Goal: Feedback & Contribution: Contribute content

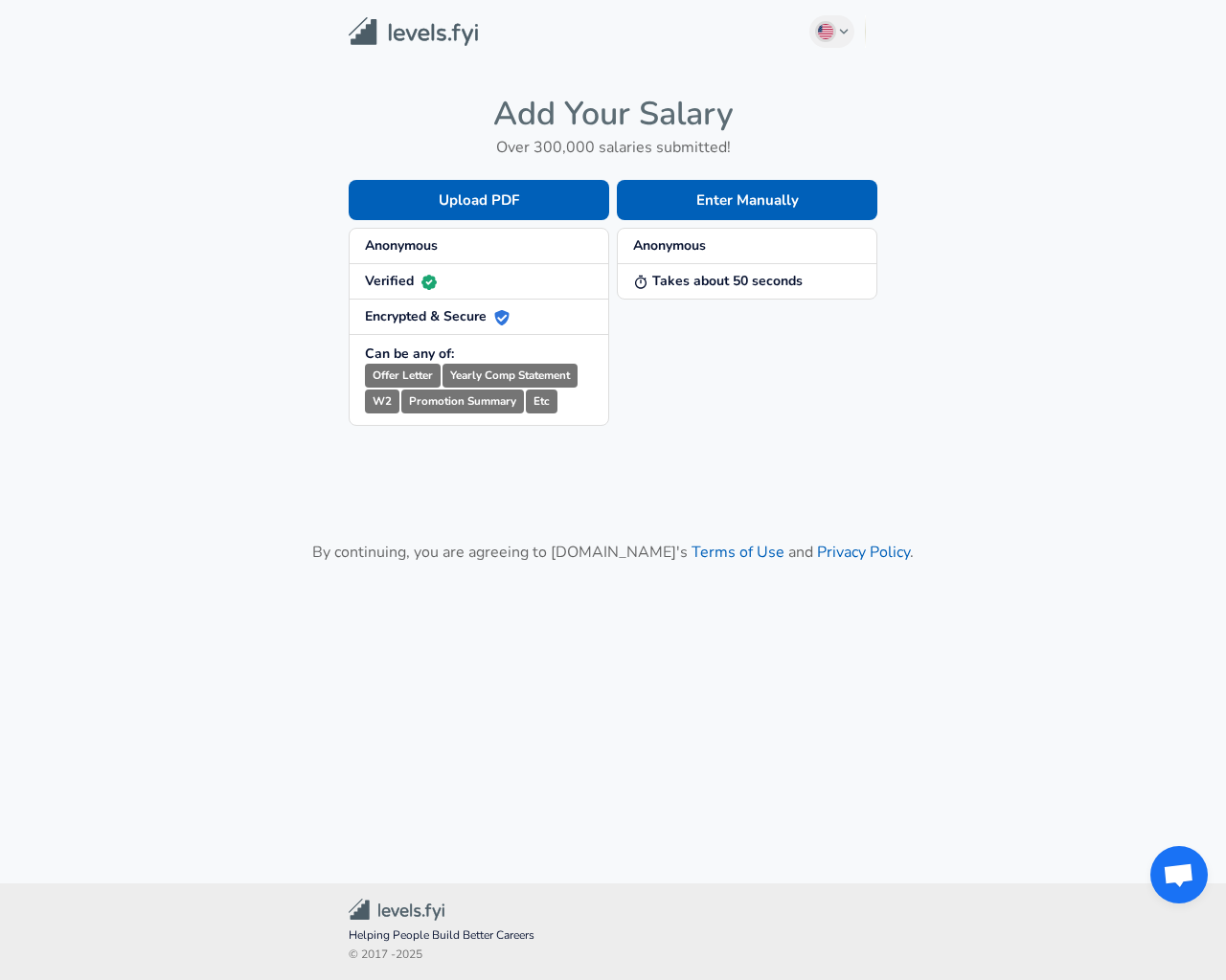
checkbox input "true"
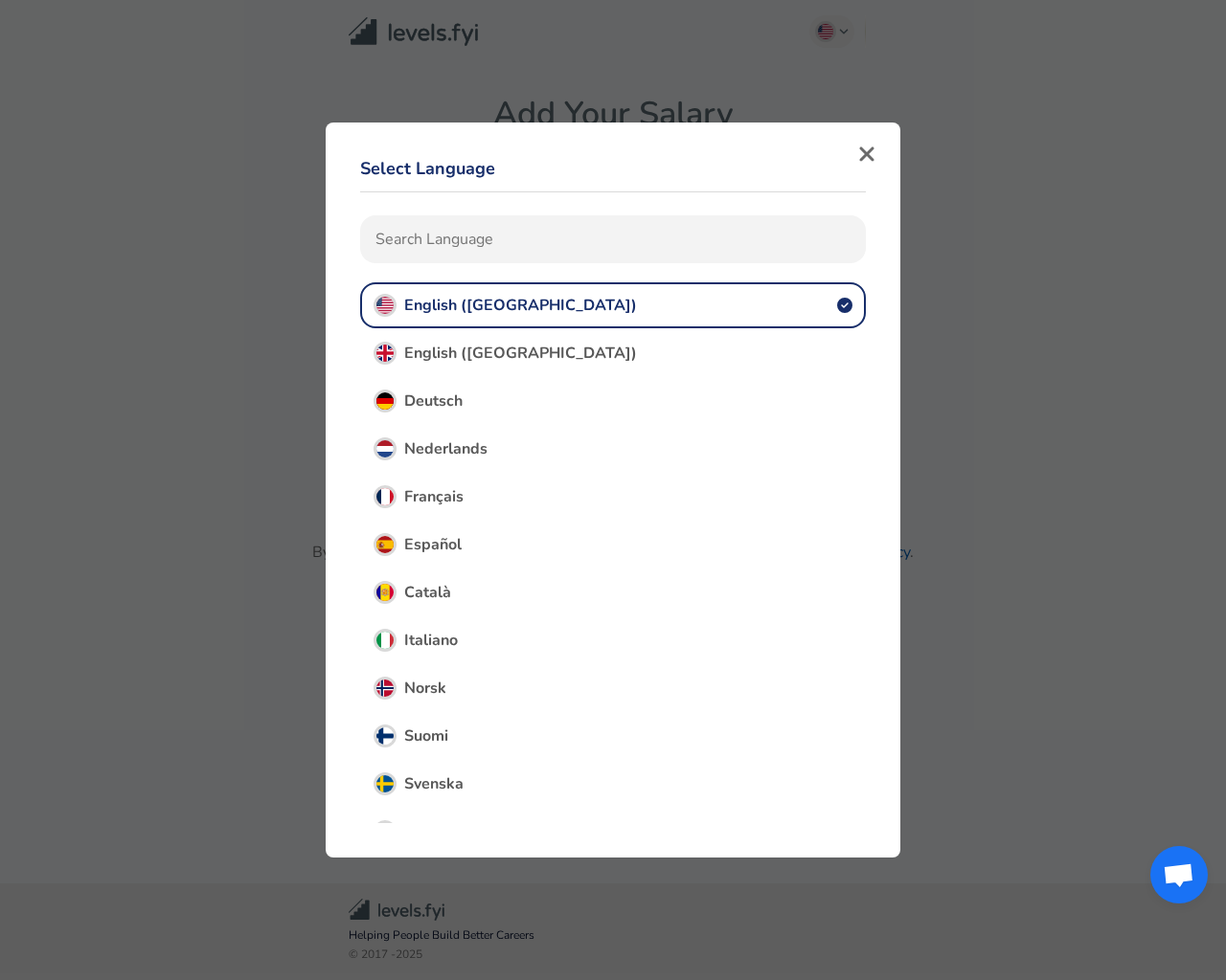
type input "e"
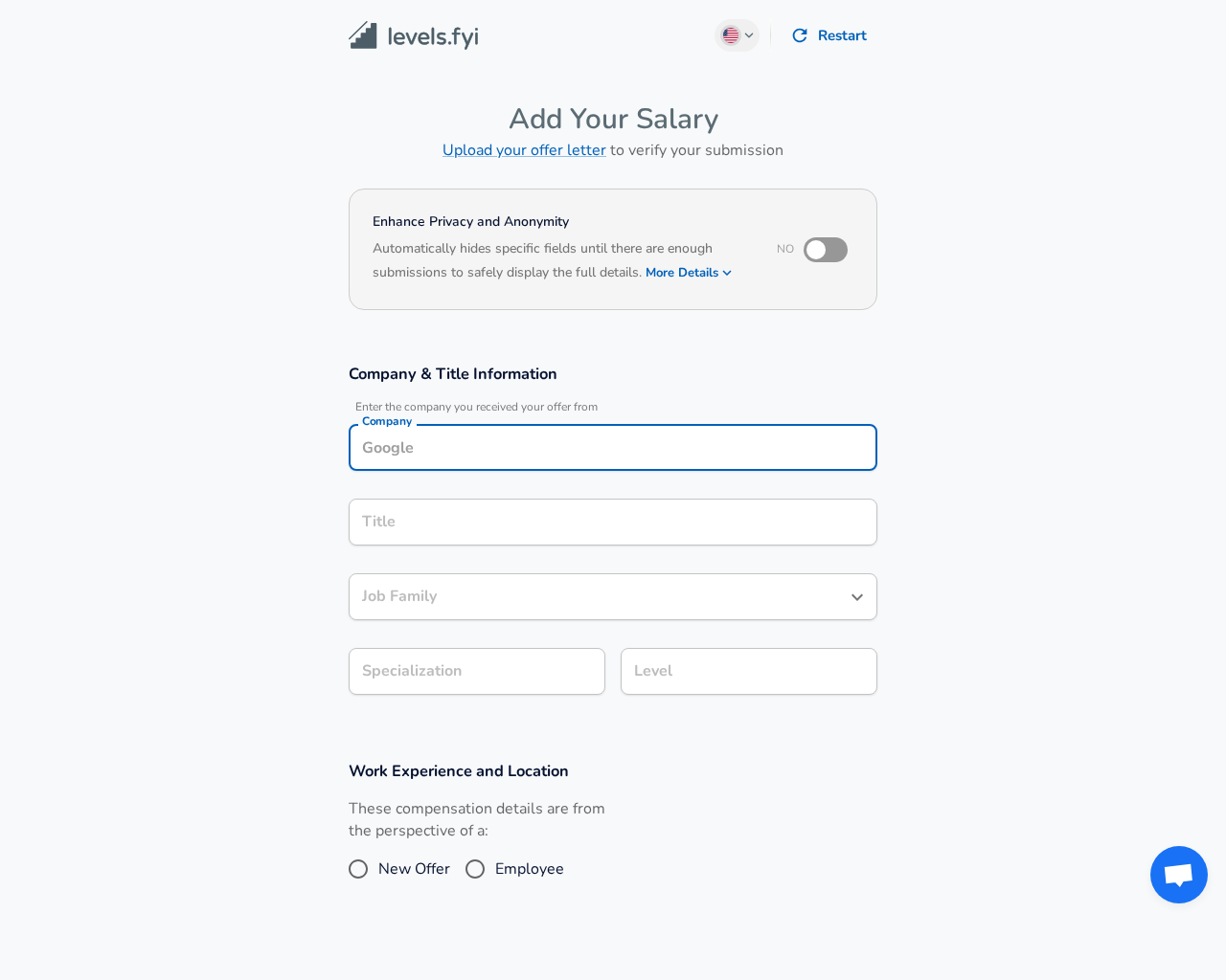
type input "Testing"
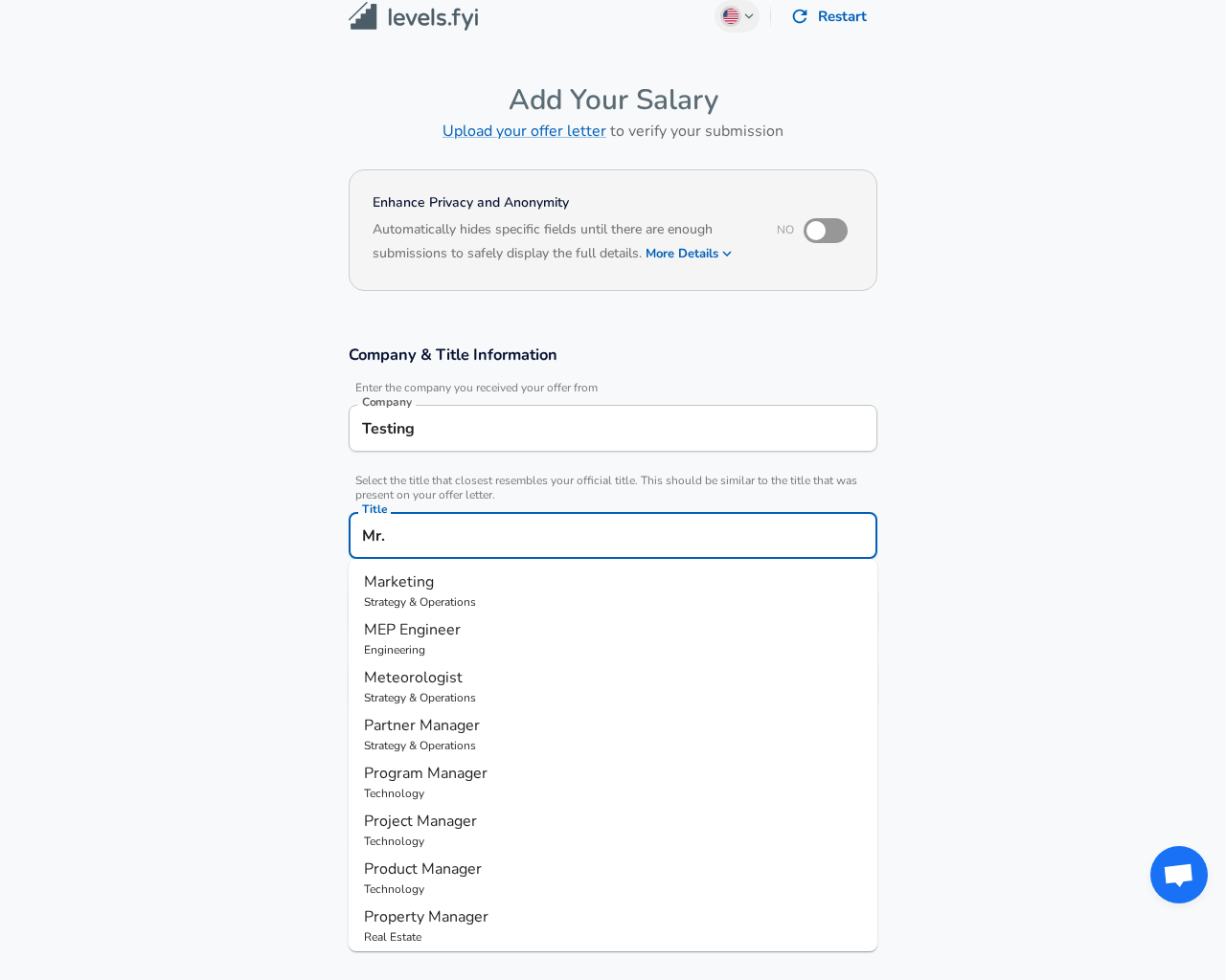
scroll to position [58, 0]
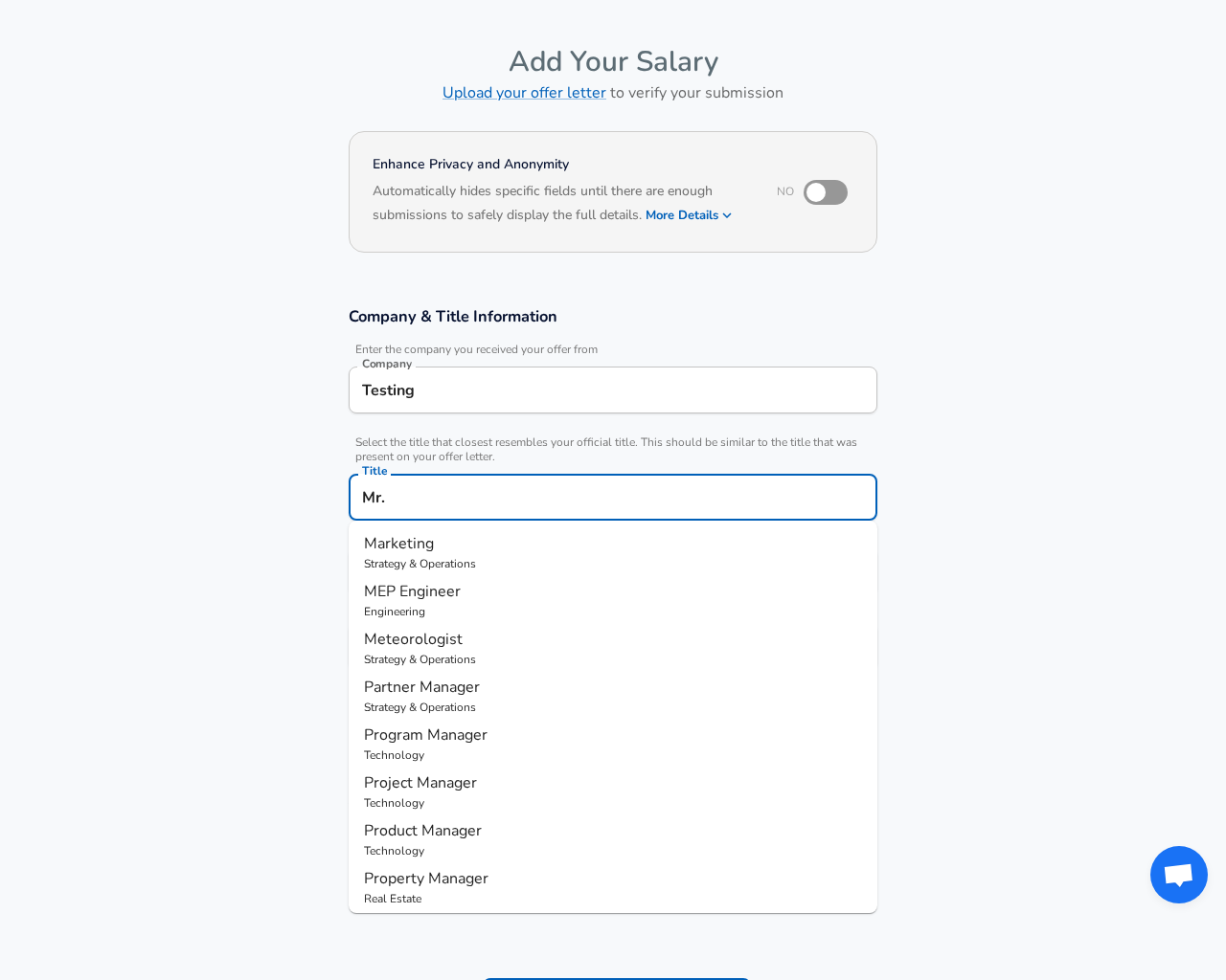
type input "Marketing"
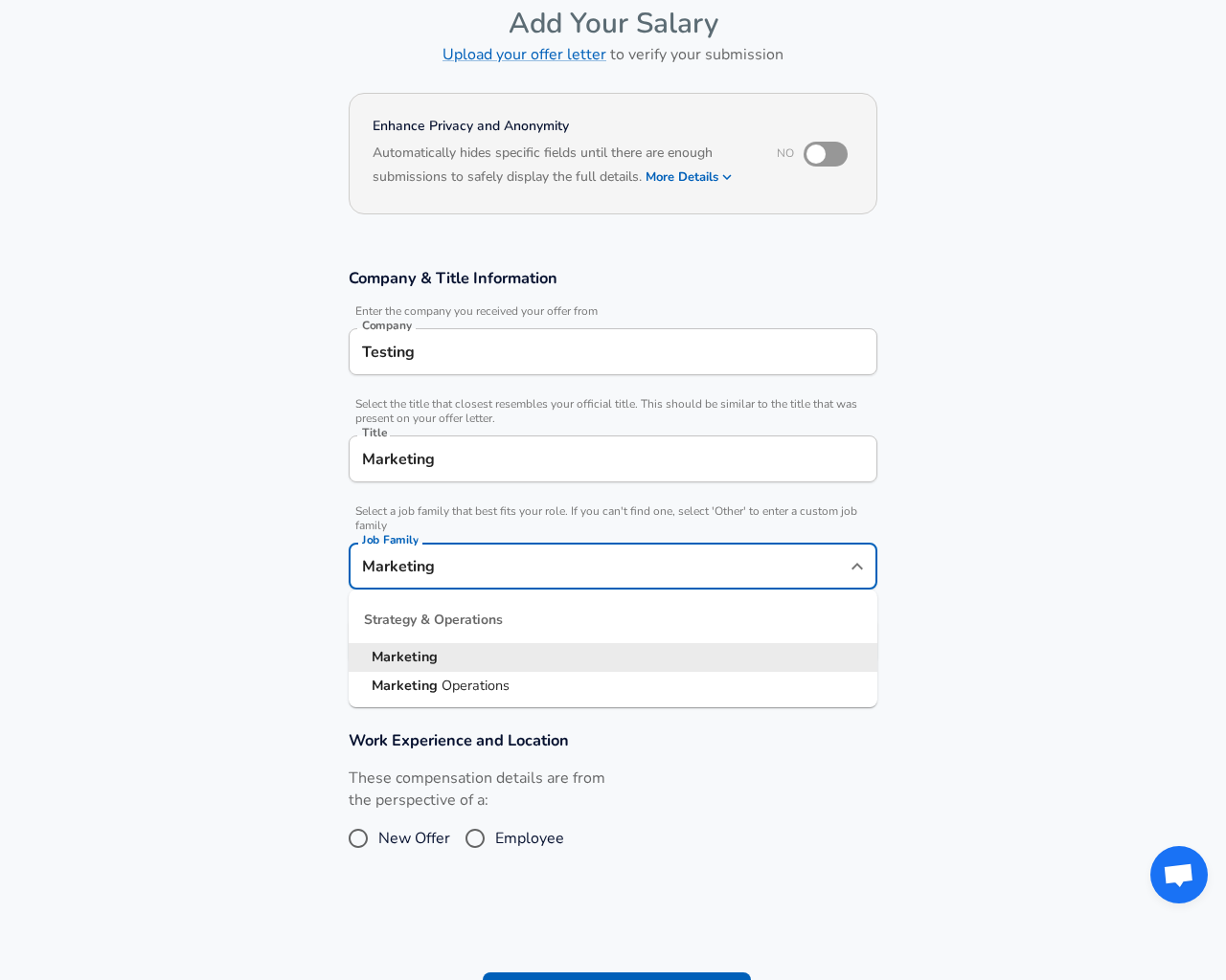
type input "Marketing Operations"
type input "17"
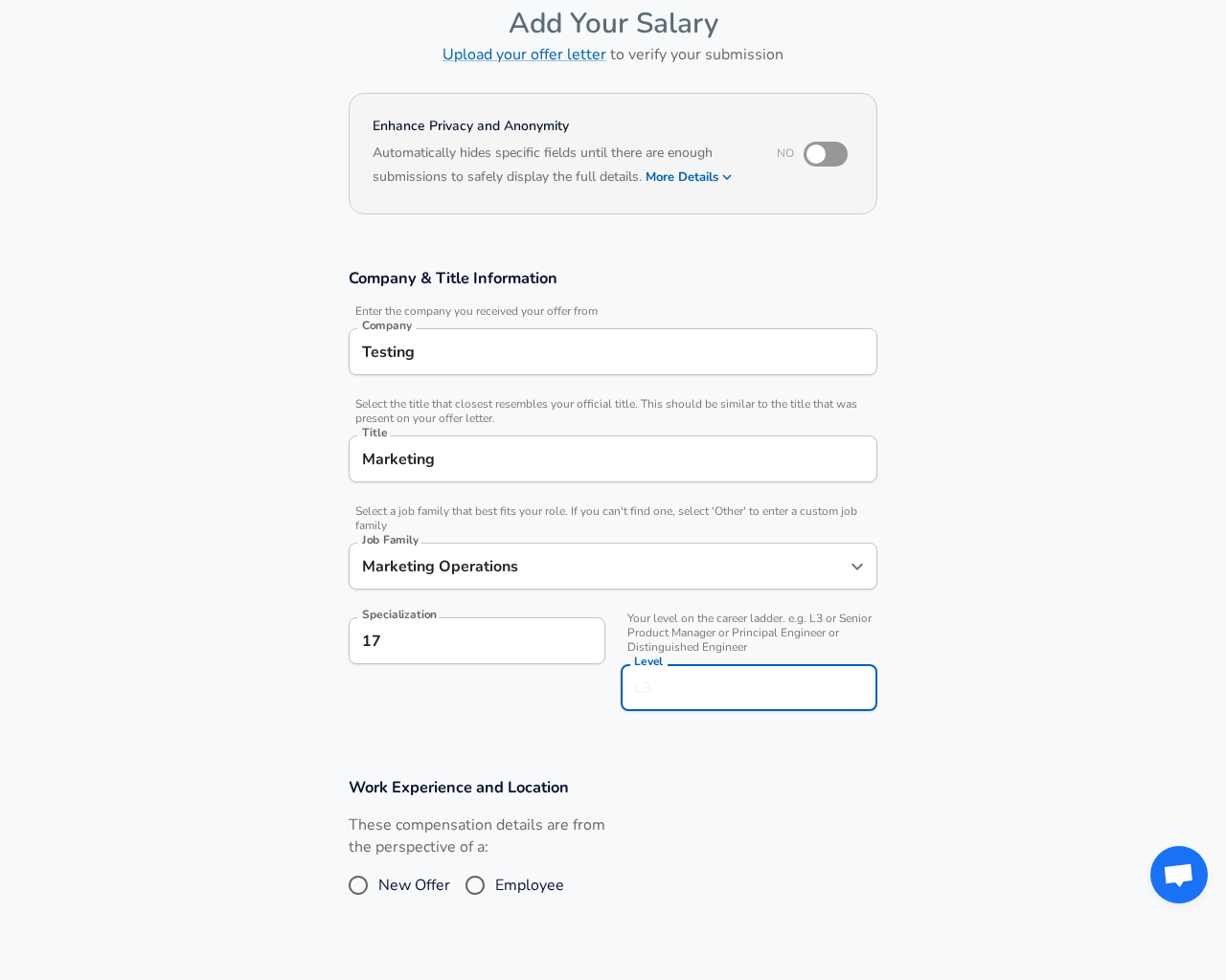
type input "20"
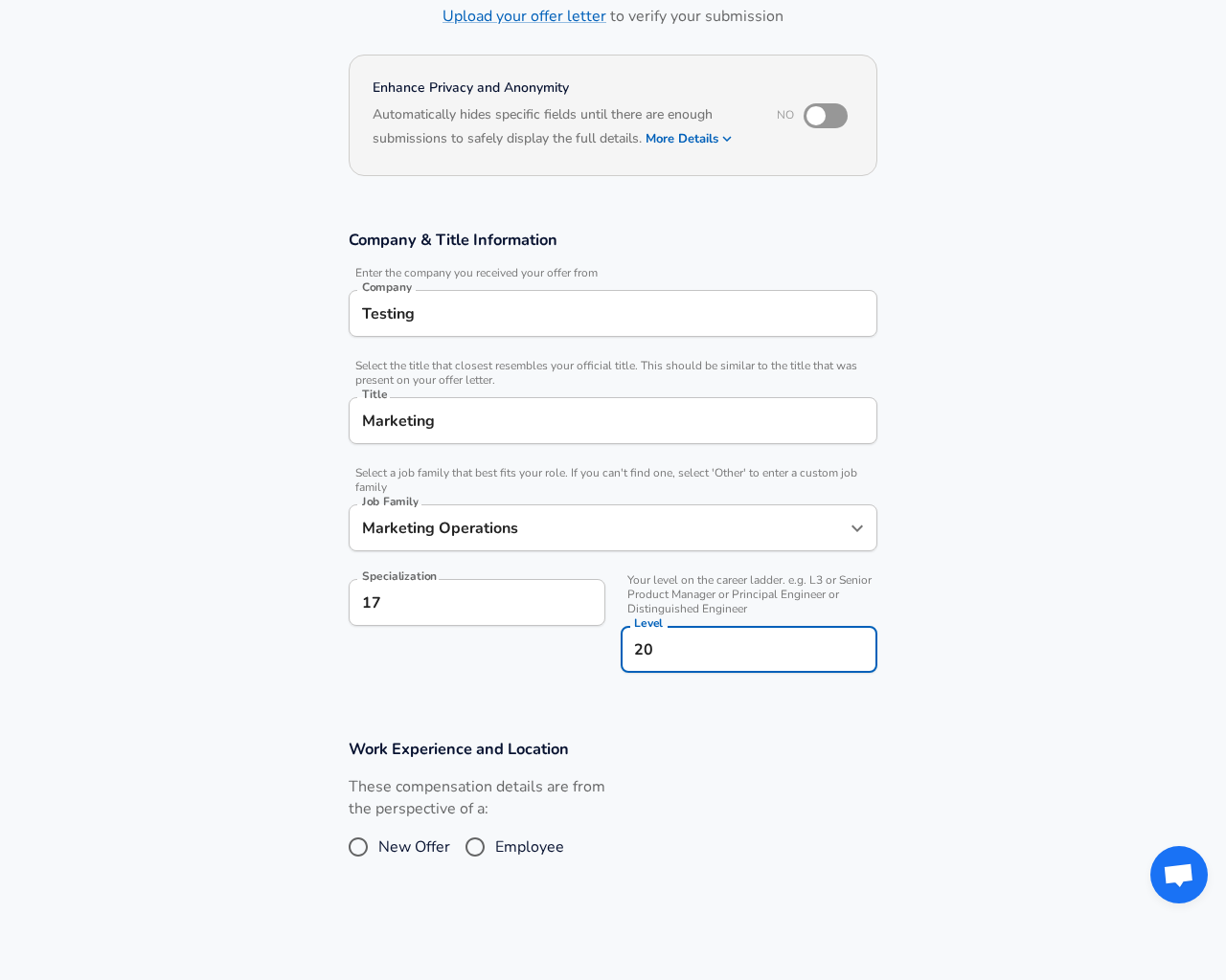
radio input "true"
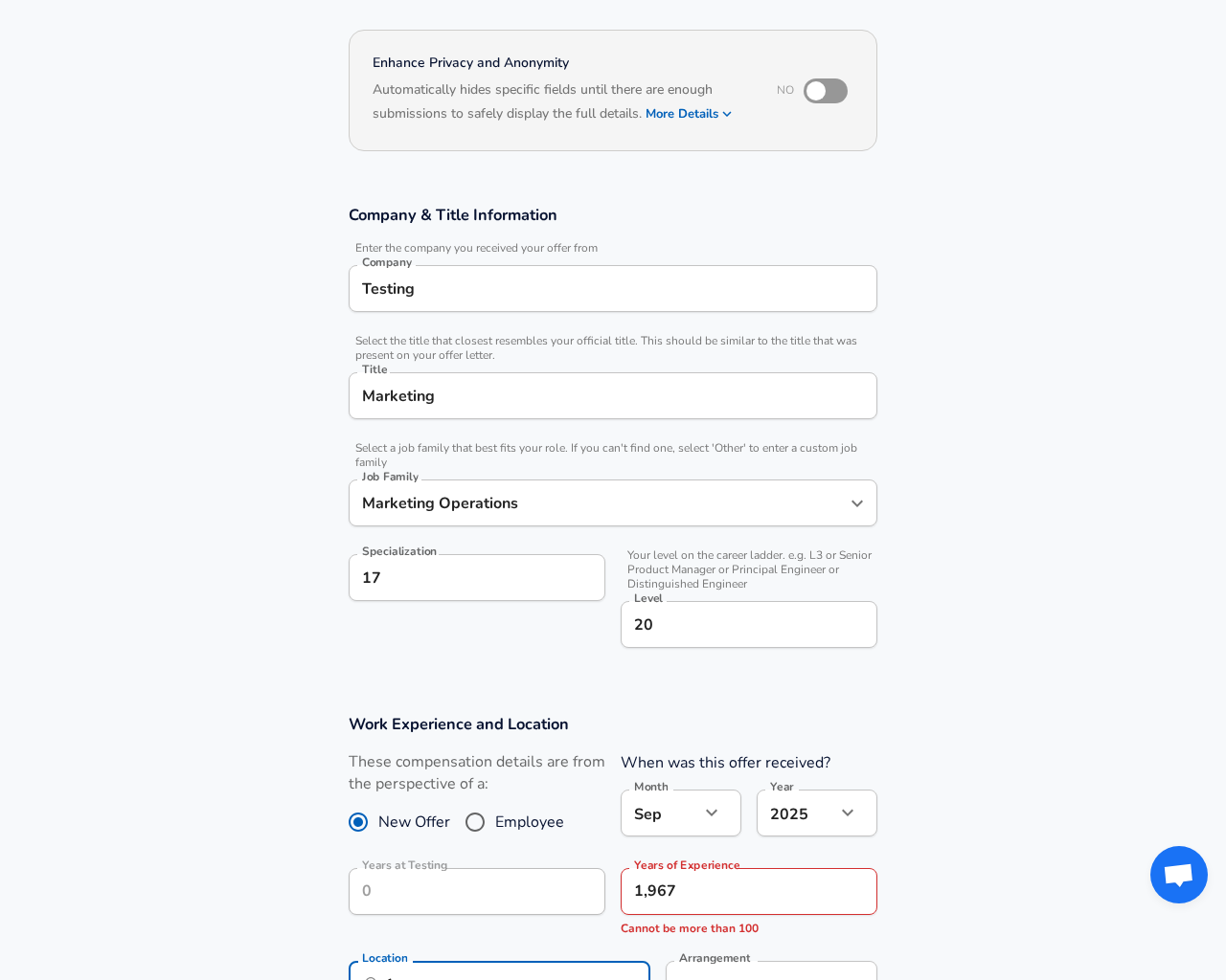
type input "[US_STATE], [GEOGRAPHIC_DATA]"
type input "USD"
type input "1"
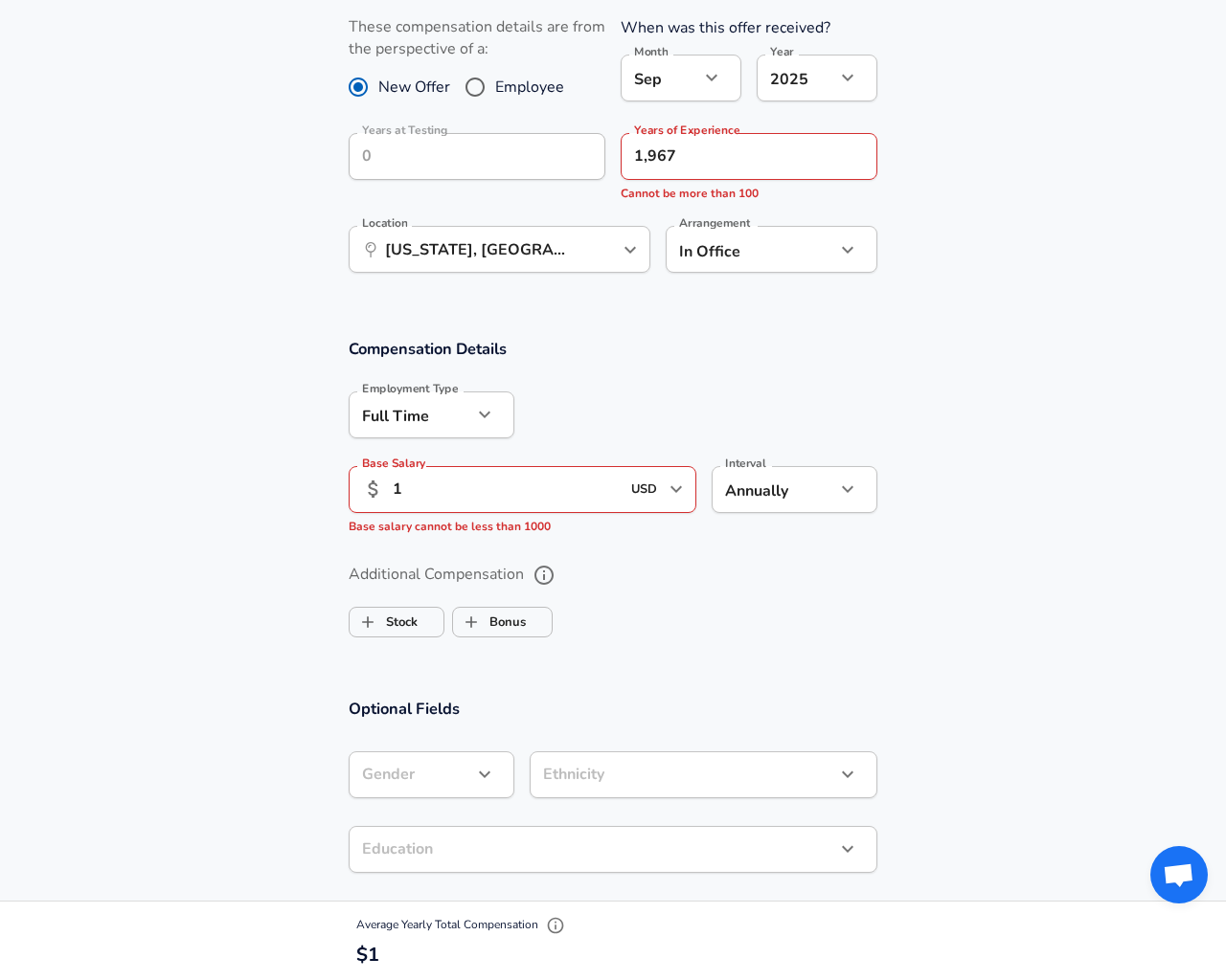
checkbox input "false"
type input "[DEMOGRAPHIC_DATA]"
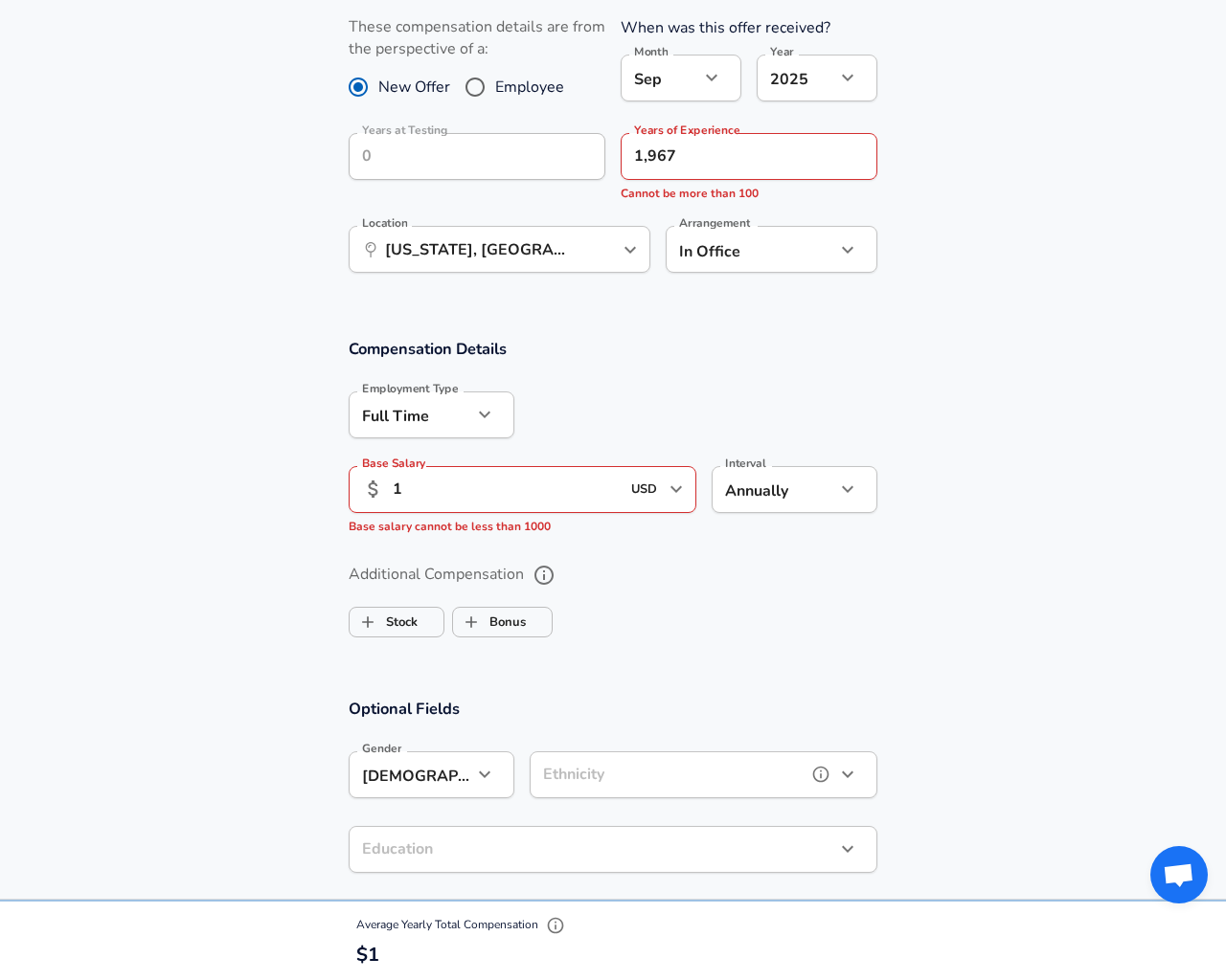
type input "[GEOGRAPHIC_DATA]"
type input "1"
checkbox input "false"
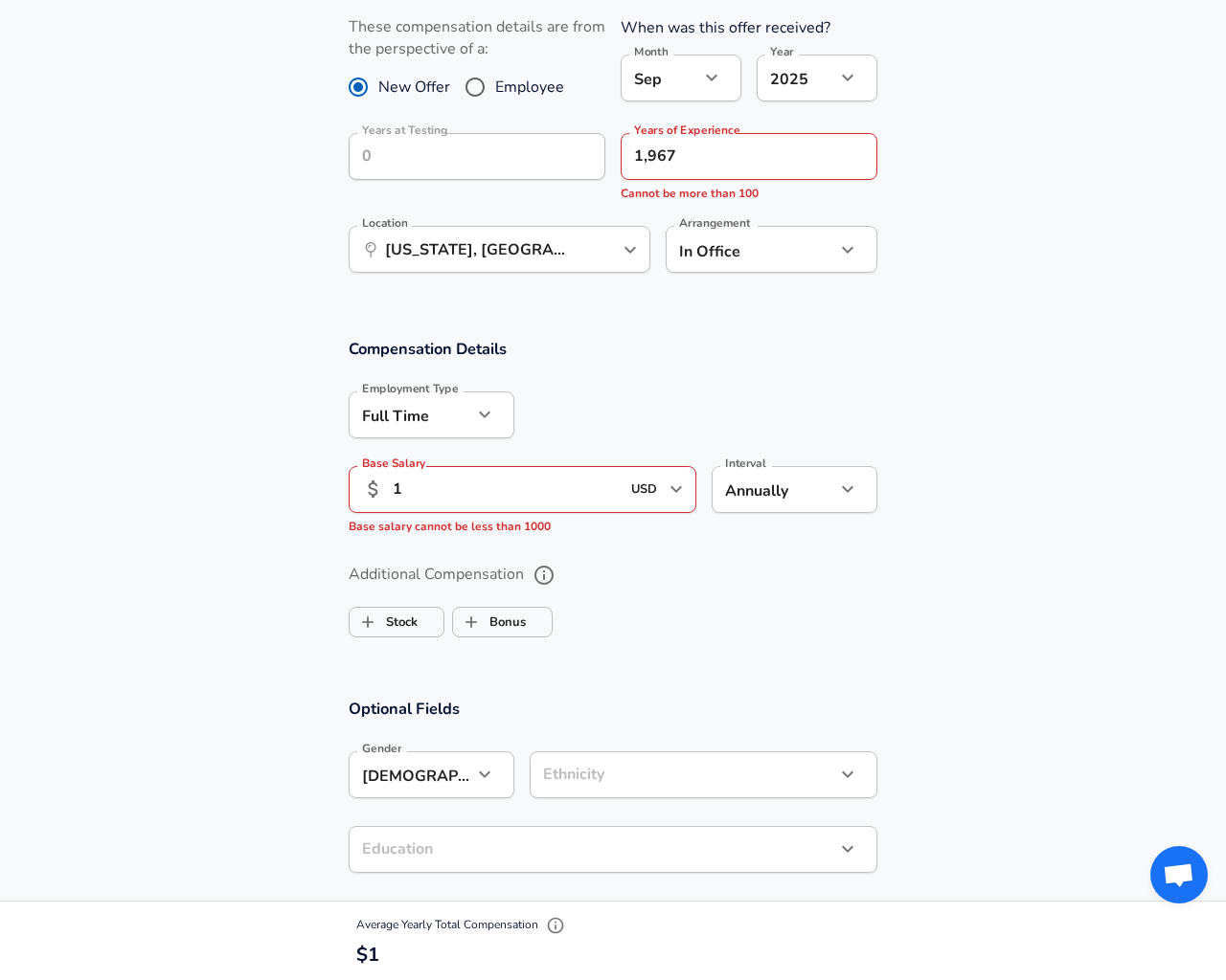
checkbox input "false"
type textarea "20"
type input "[EMAIL_ADDRESS][DOMAIN_NAME]"
type input "contract"
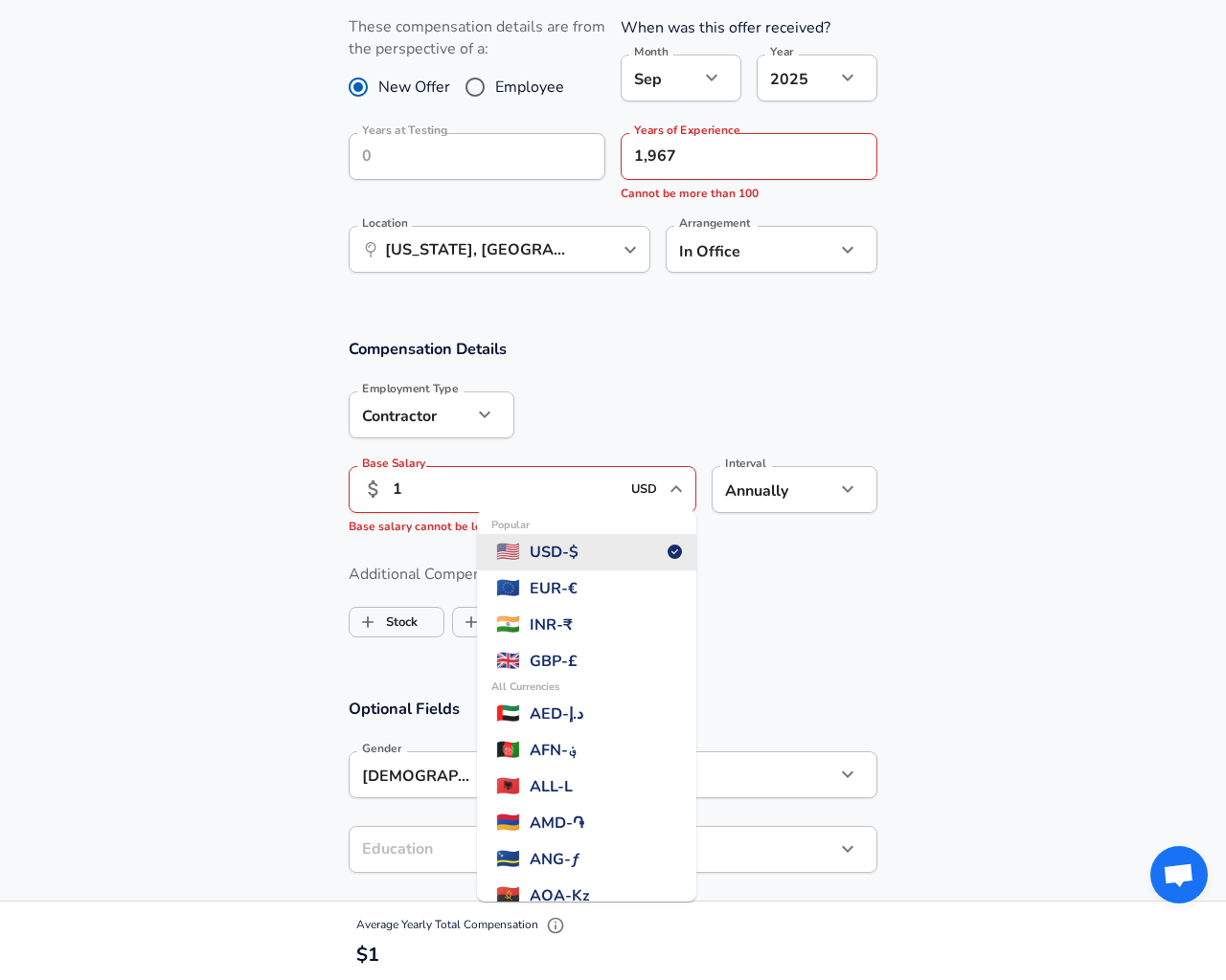
type input "EUR"
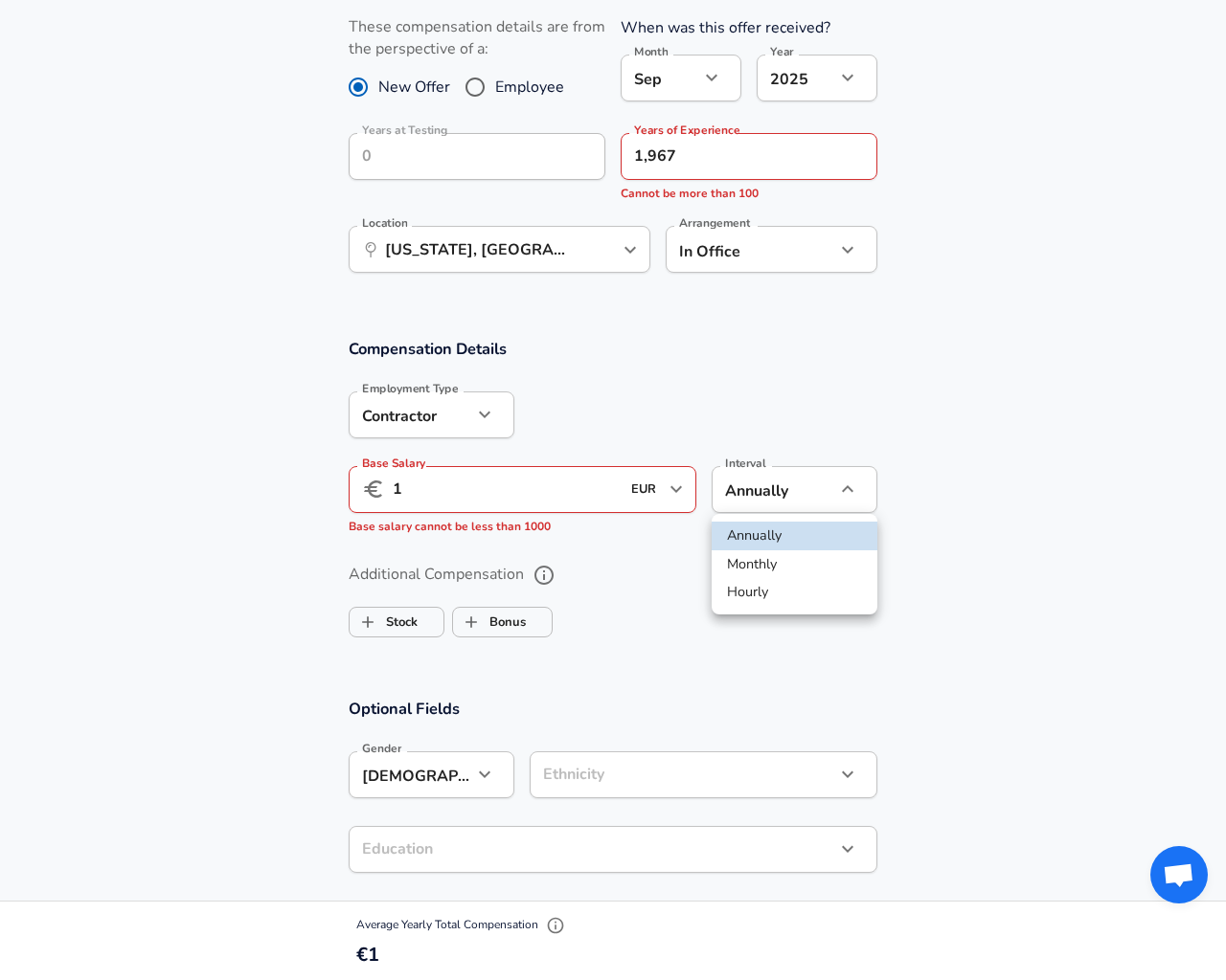
type input "hourly"
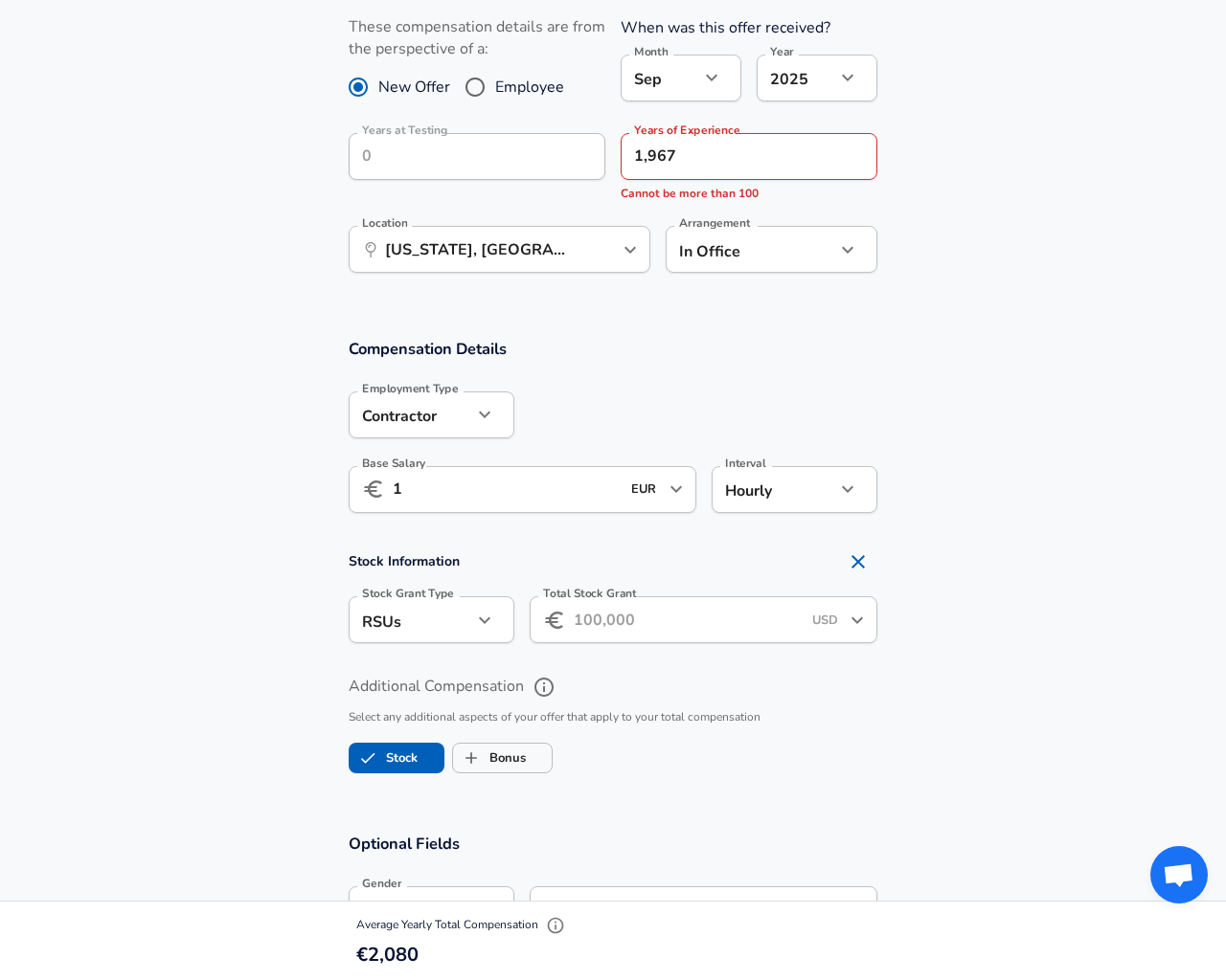
checkbox input "true"
type input "EUR"
type input "1"
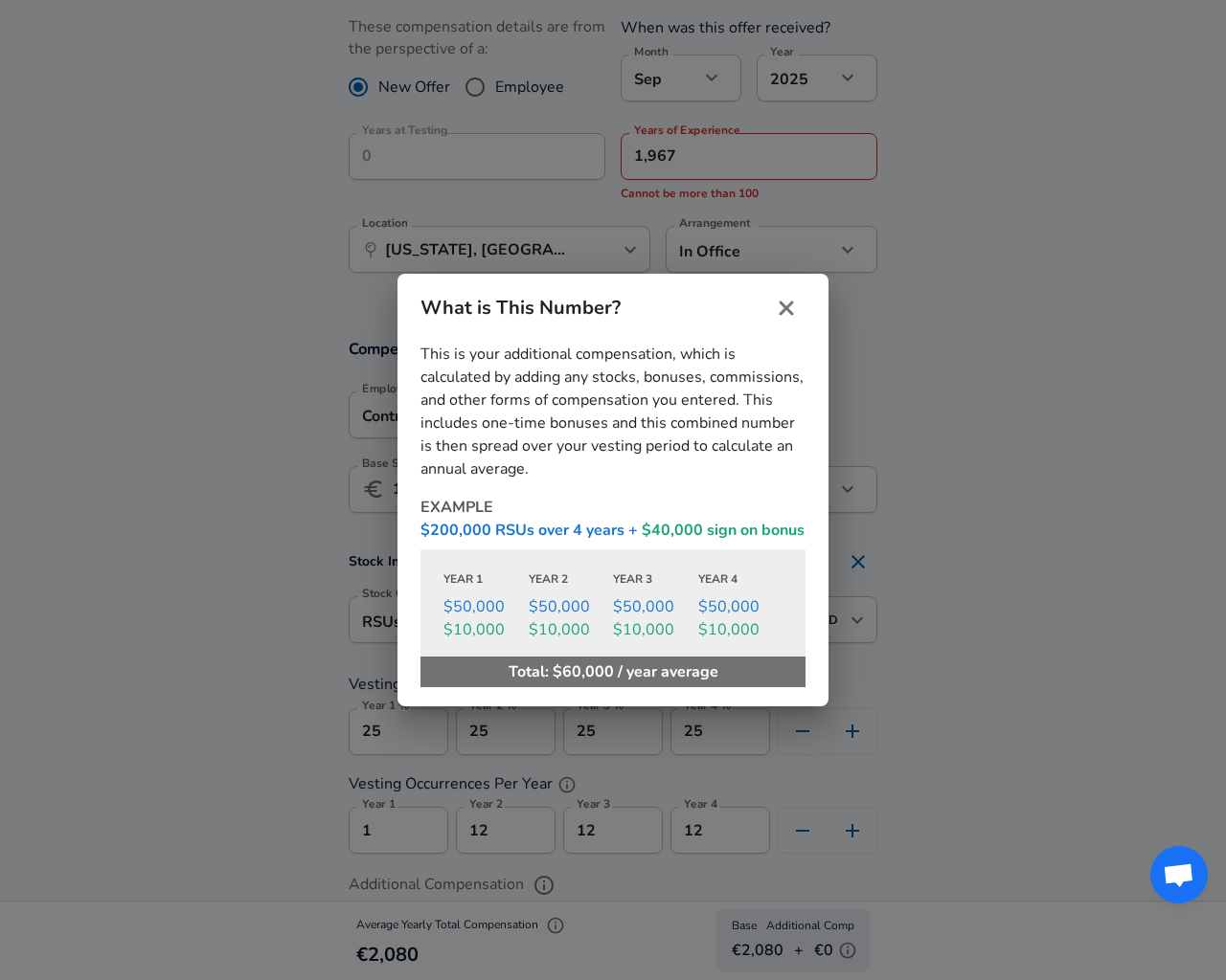
type input "EUR"
checkbox input "false"
checkbox input "true"
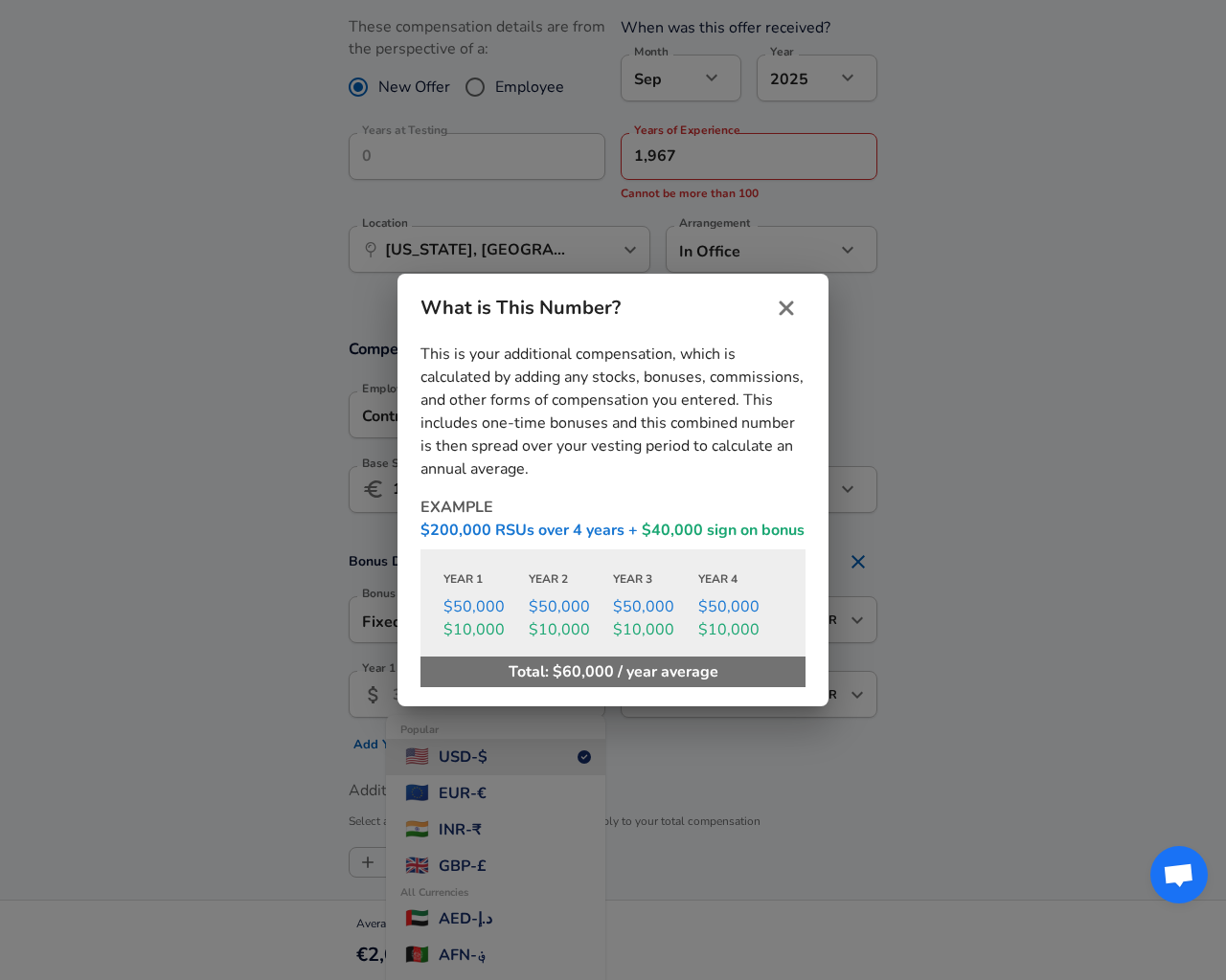
type input "EUR"
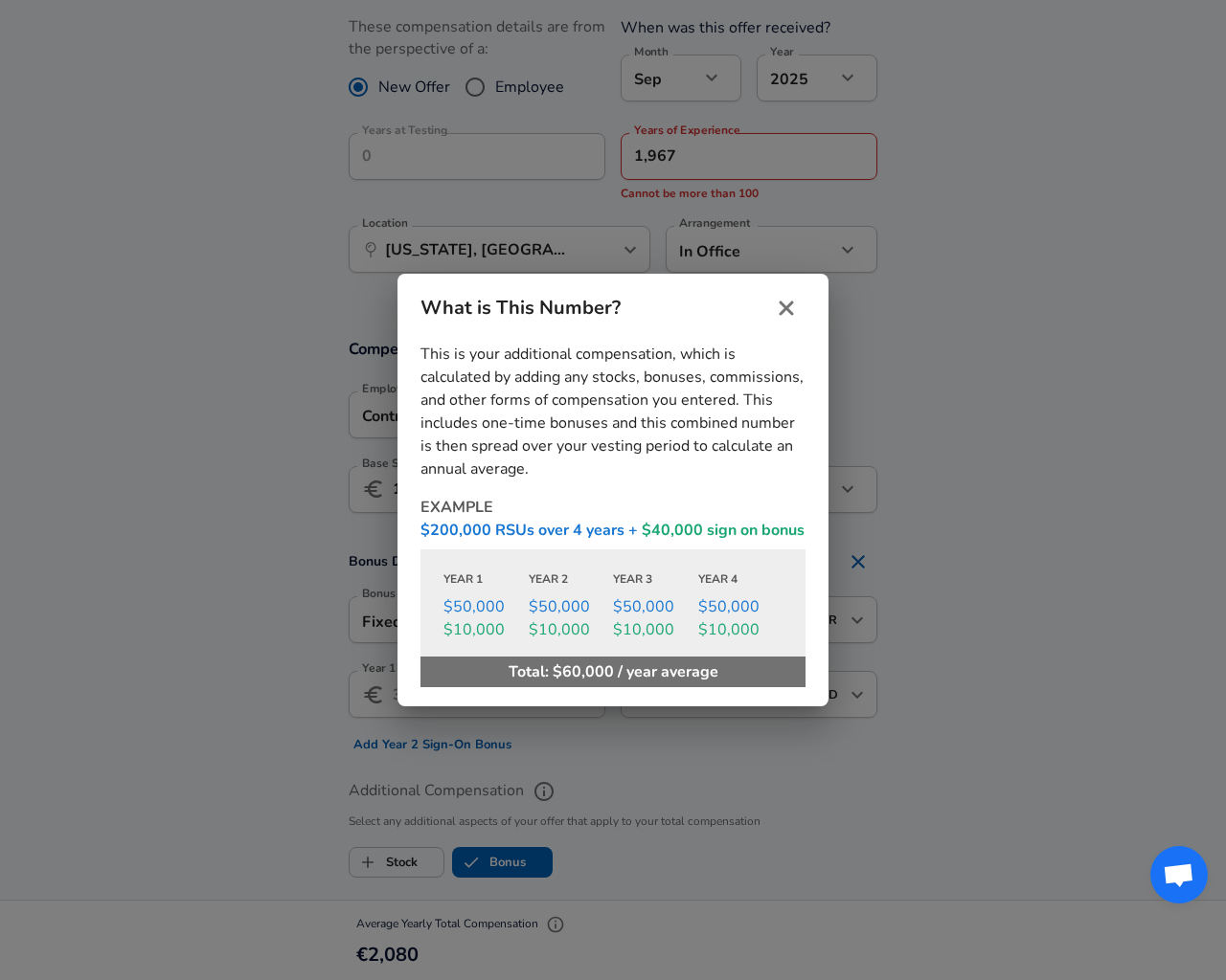
type input "EUR"
type input "[DEMOGRAPHIC_DATA]"
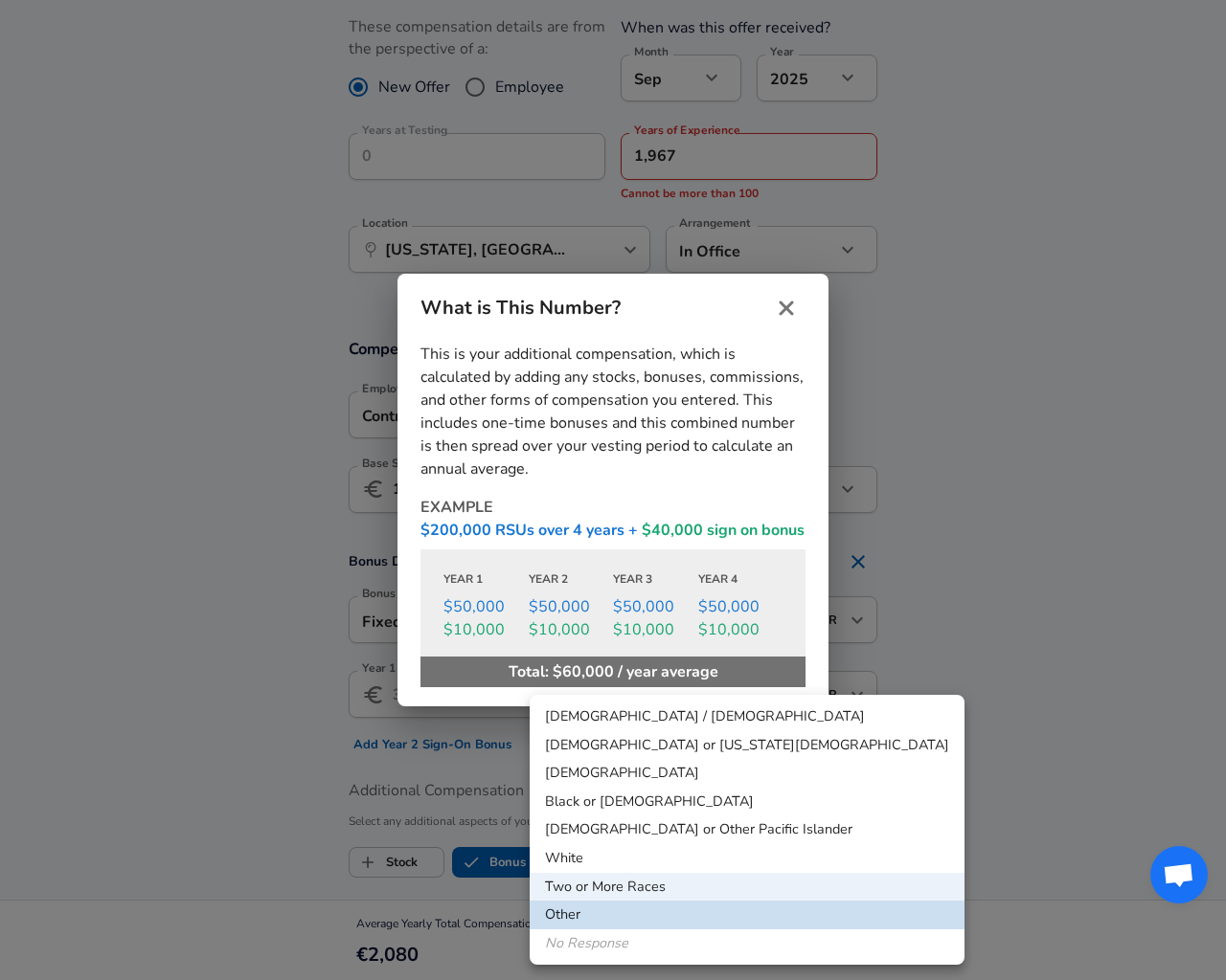
type input "Two or More Races"
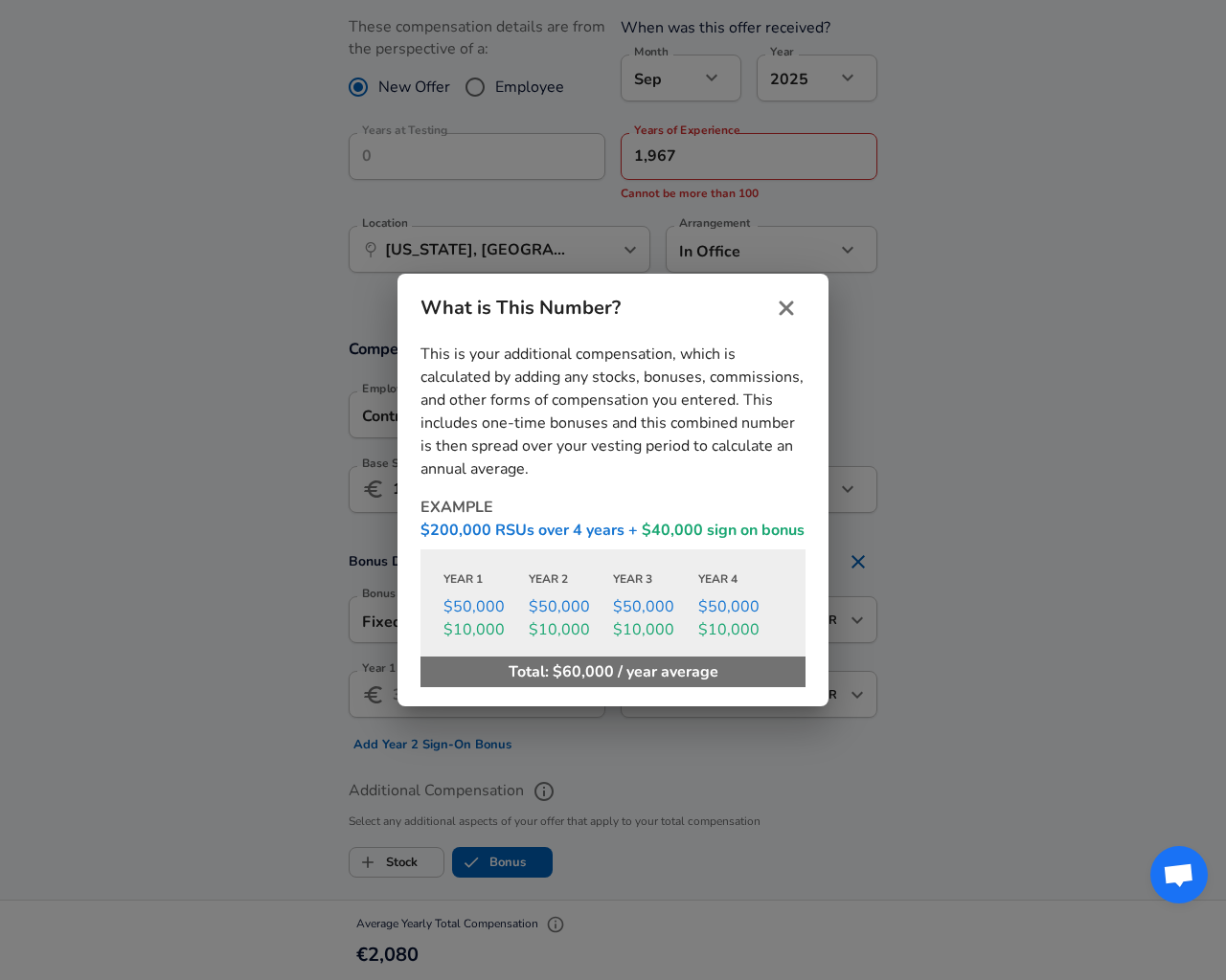
checkbox input "true"
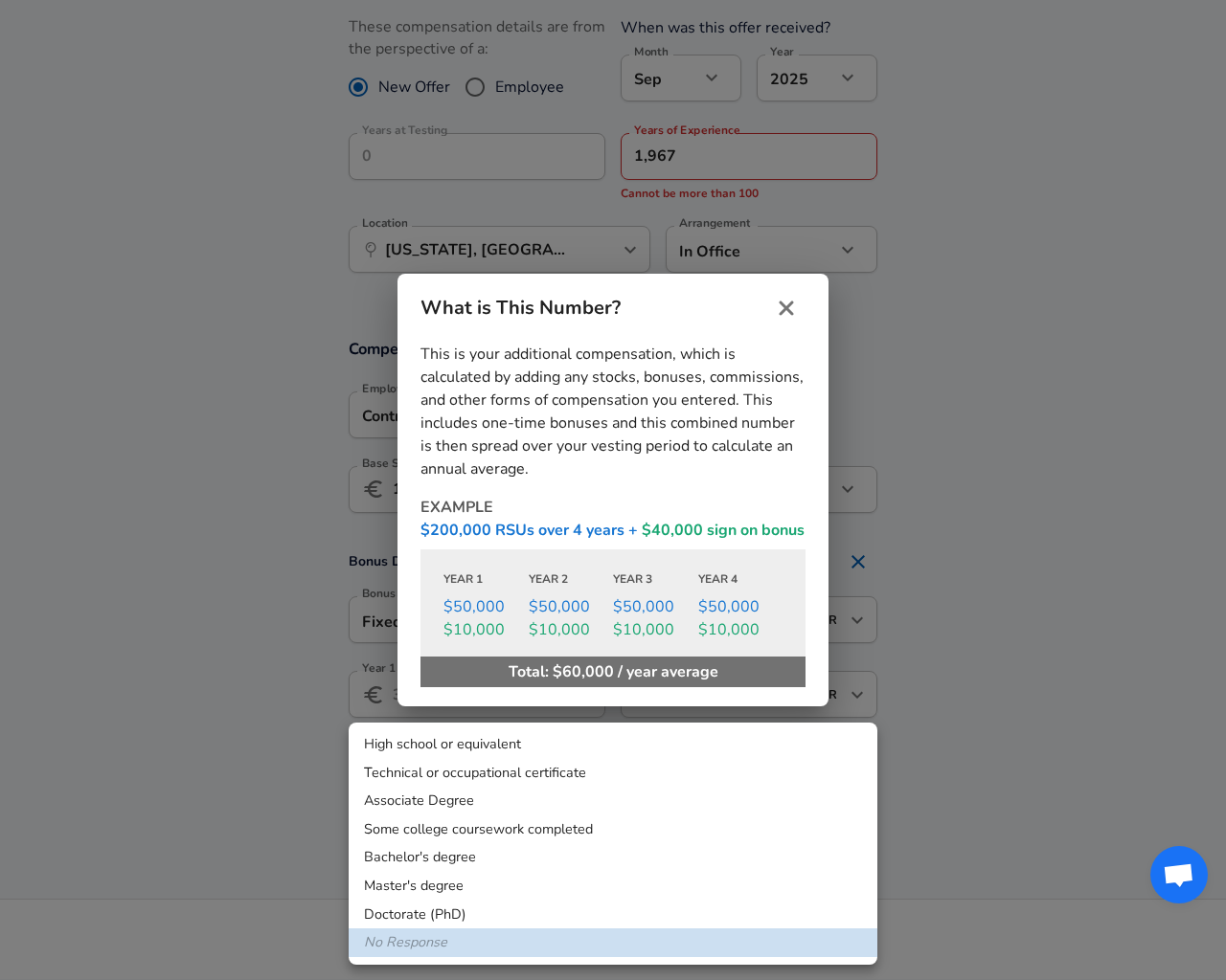
checkbox input "true"
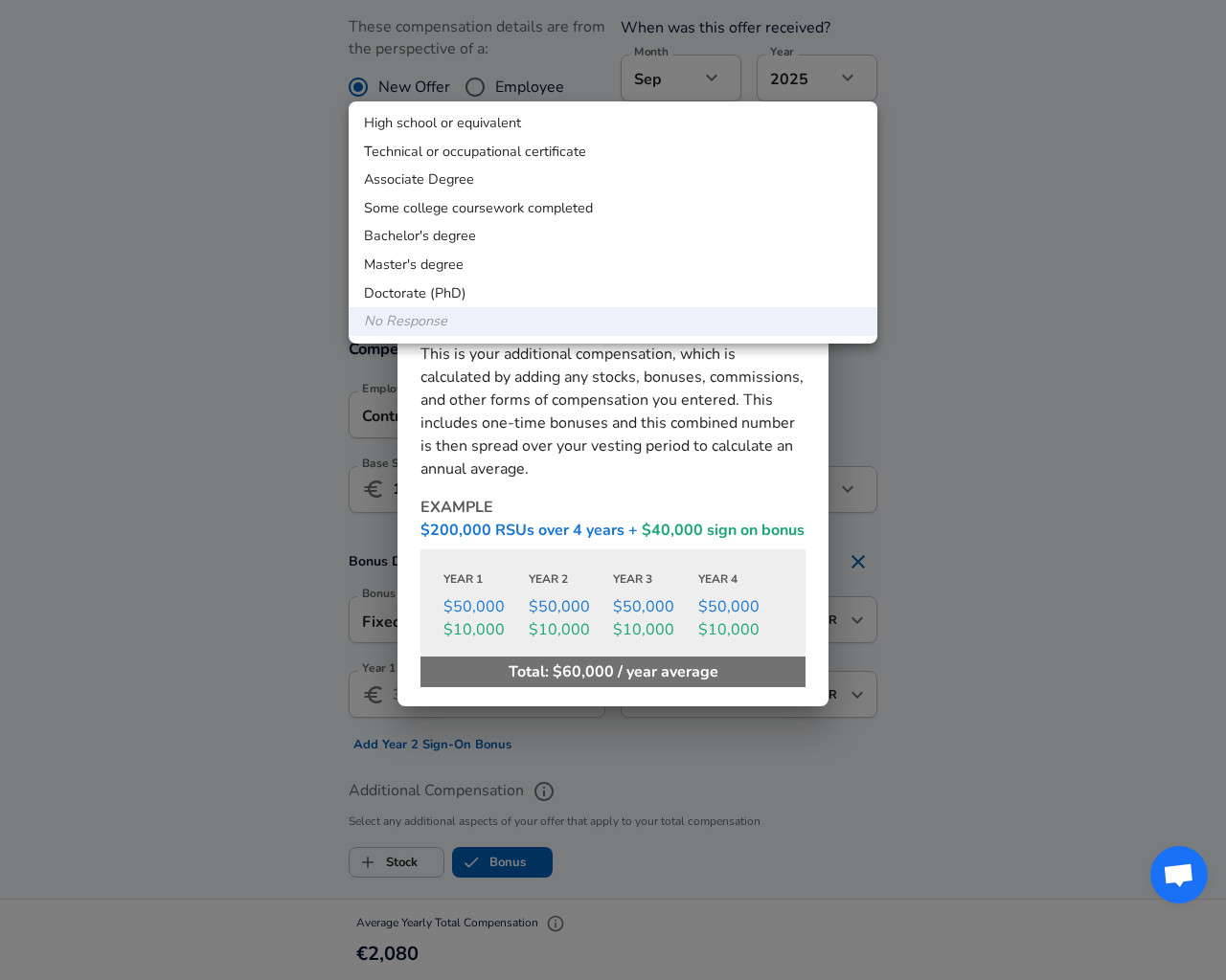
checkbox input "true"
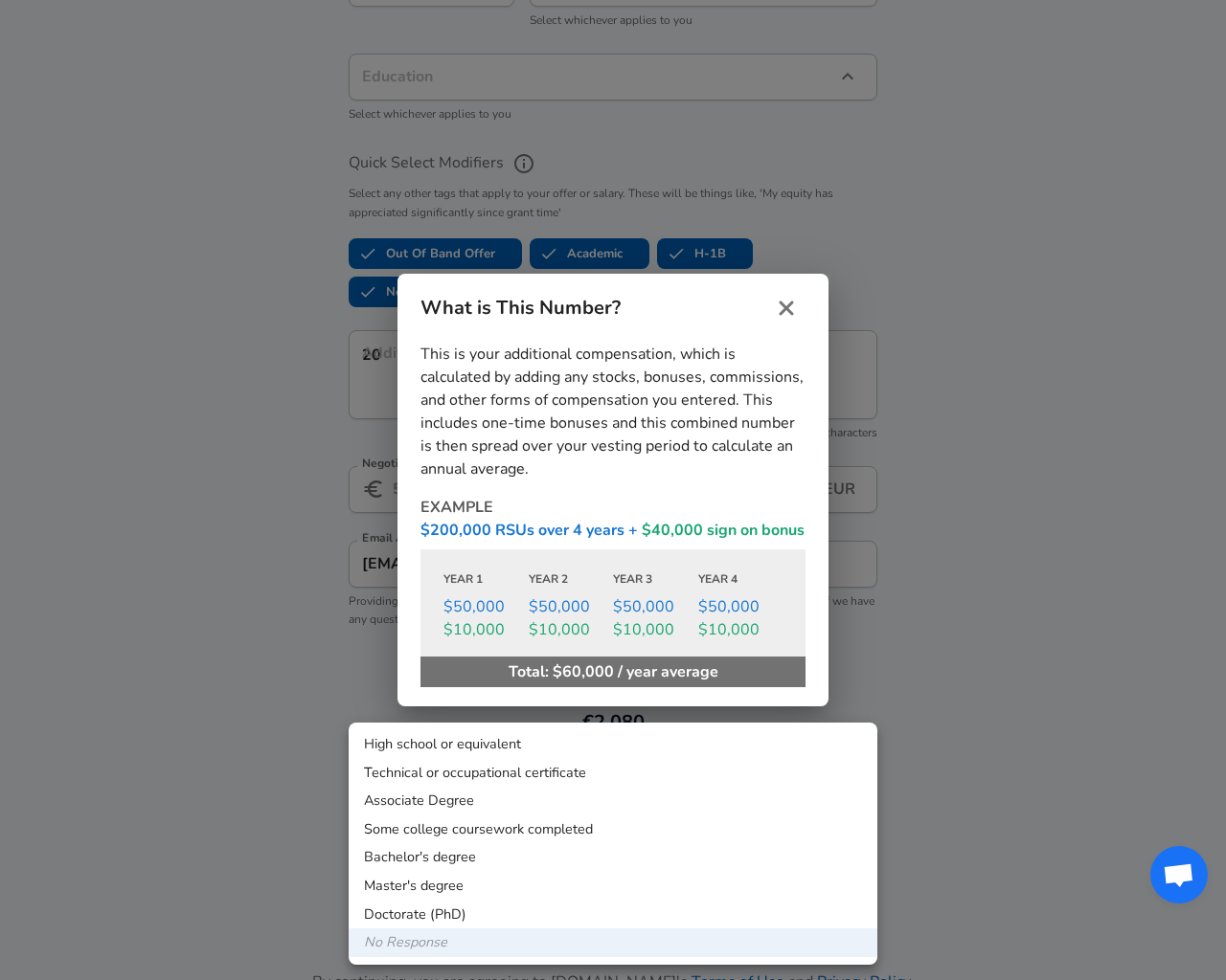
scroll to position [819, 0]
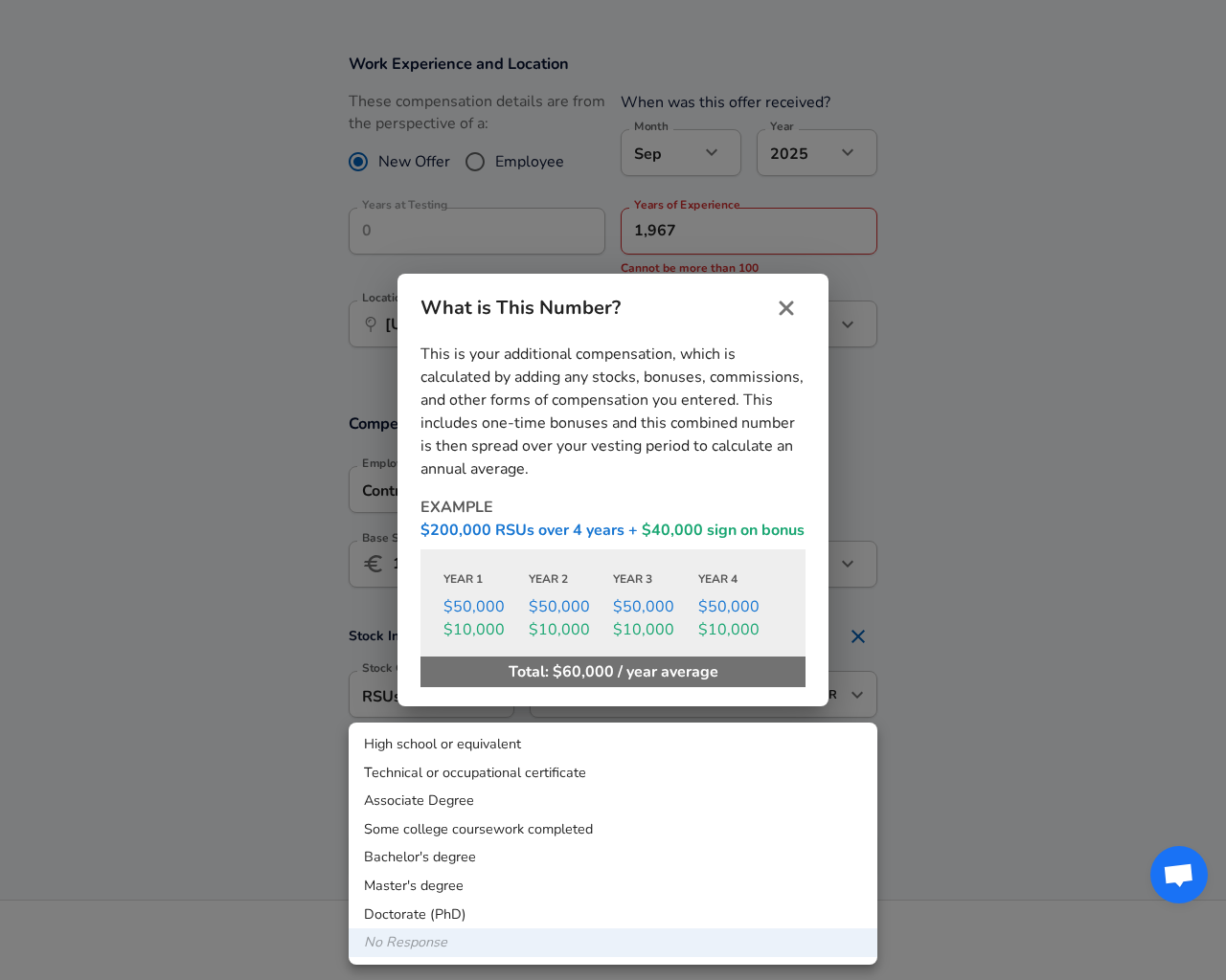
checkbox input "true"
type input "stock"
checkbox input "false"
type input "none"
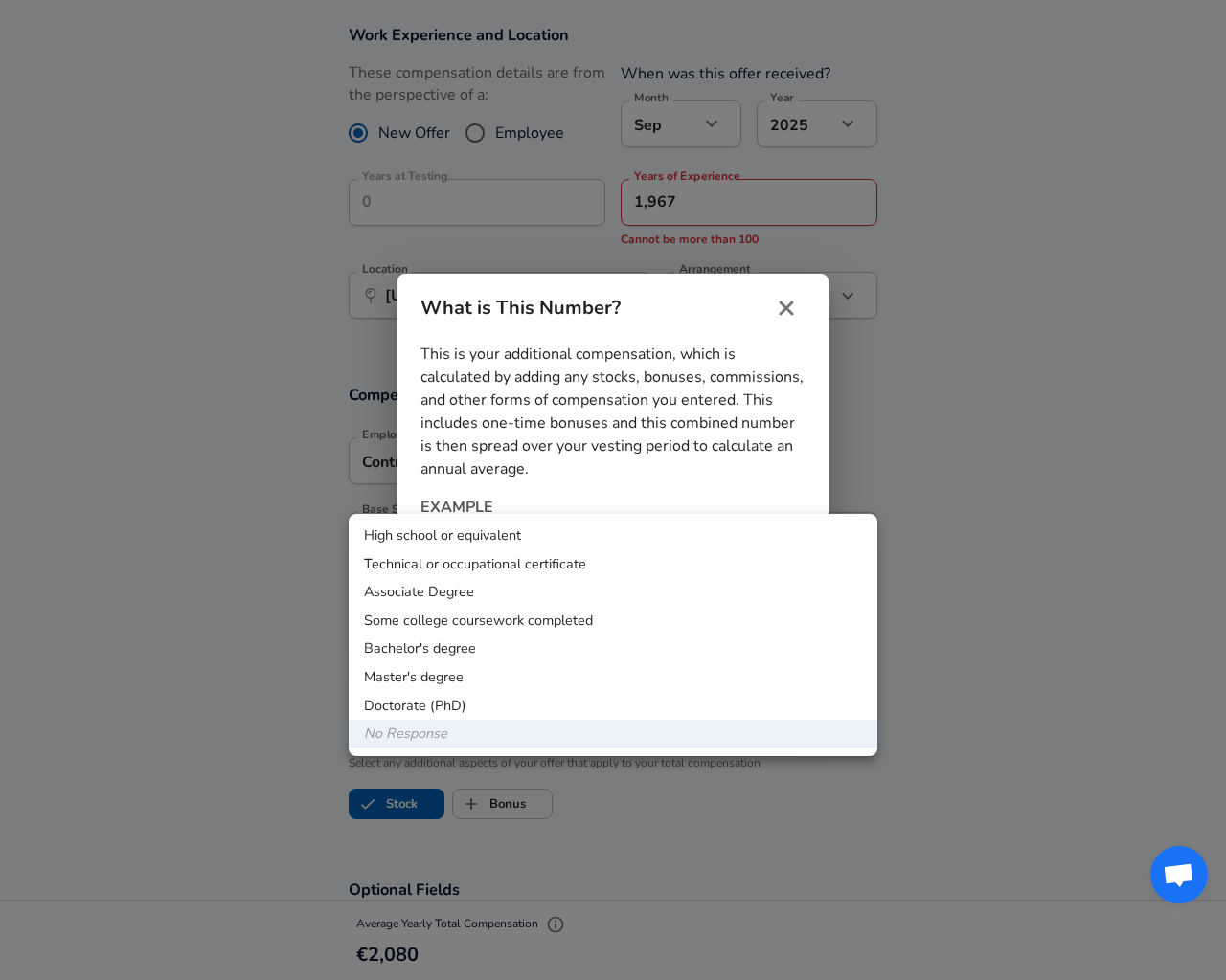
scroll to position [1408, 0]
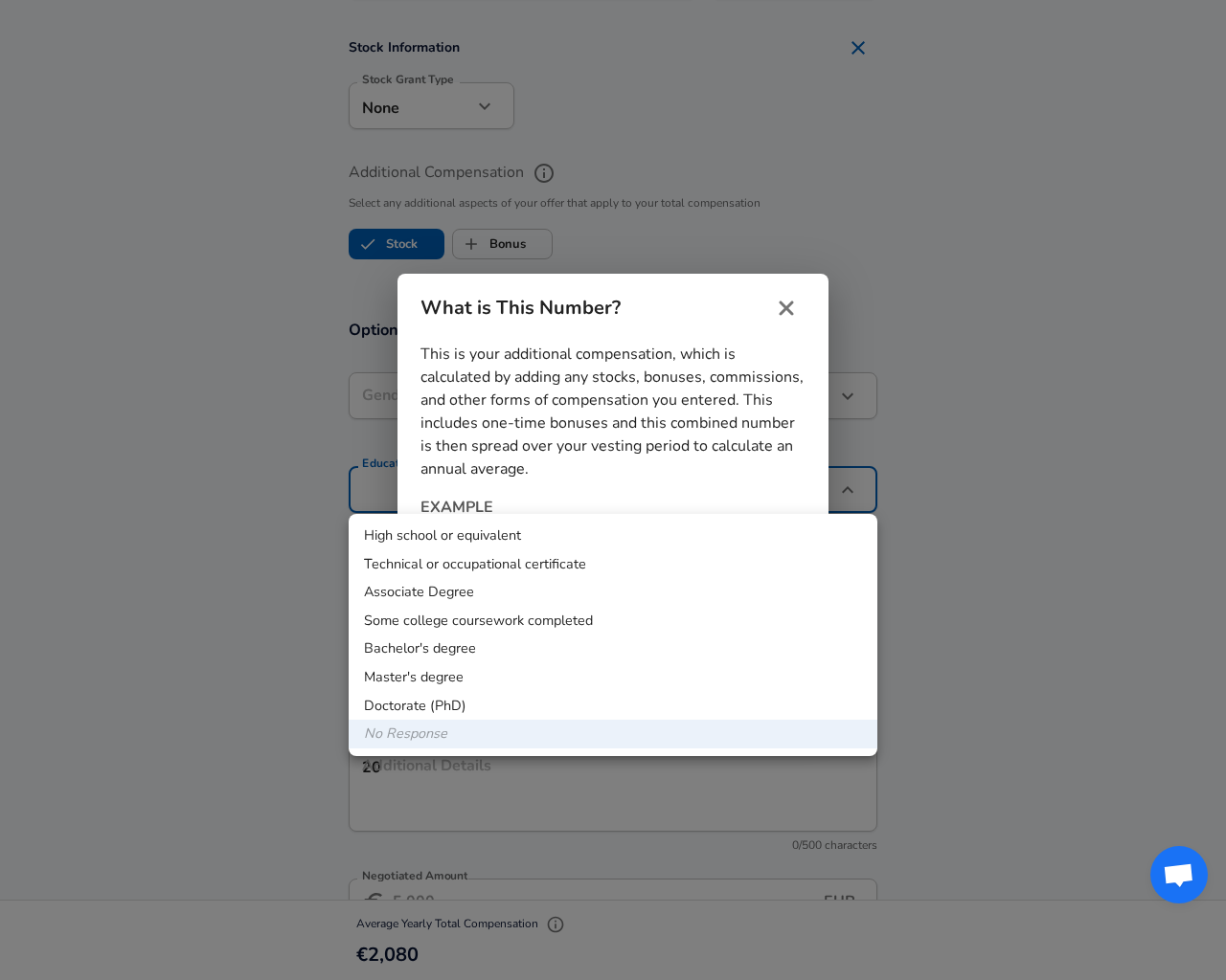
checkbox input "false"
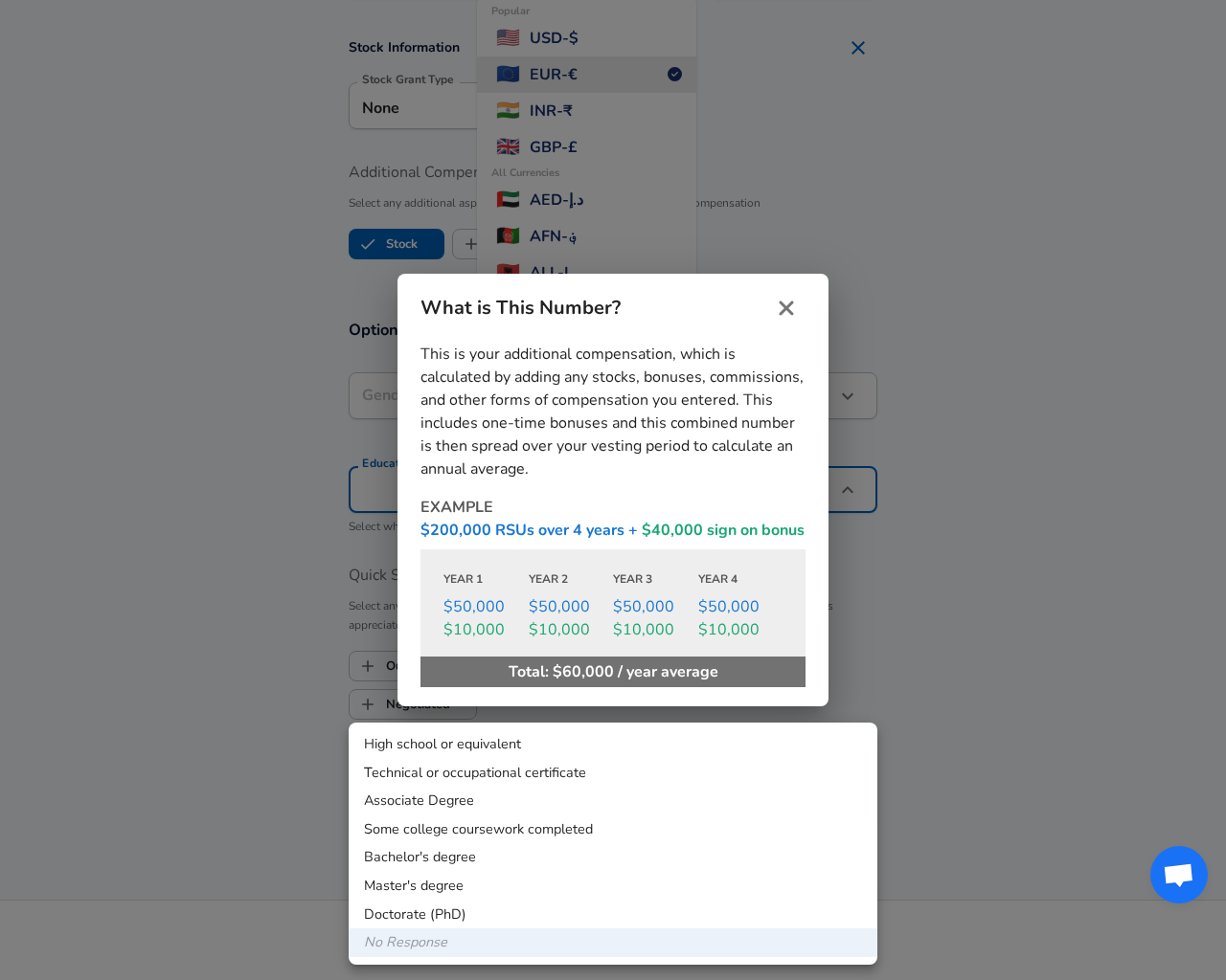
scroll to position [894, 0]
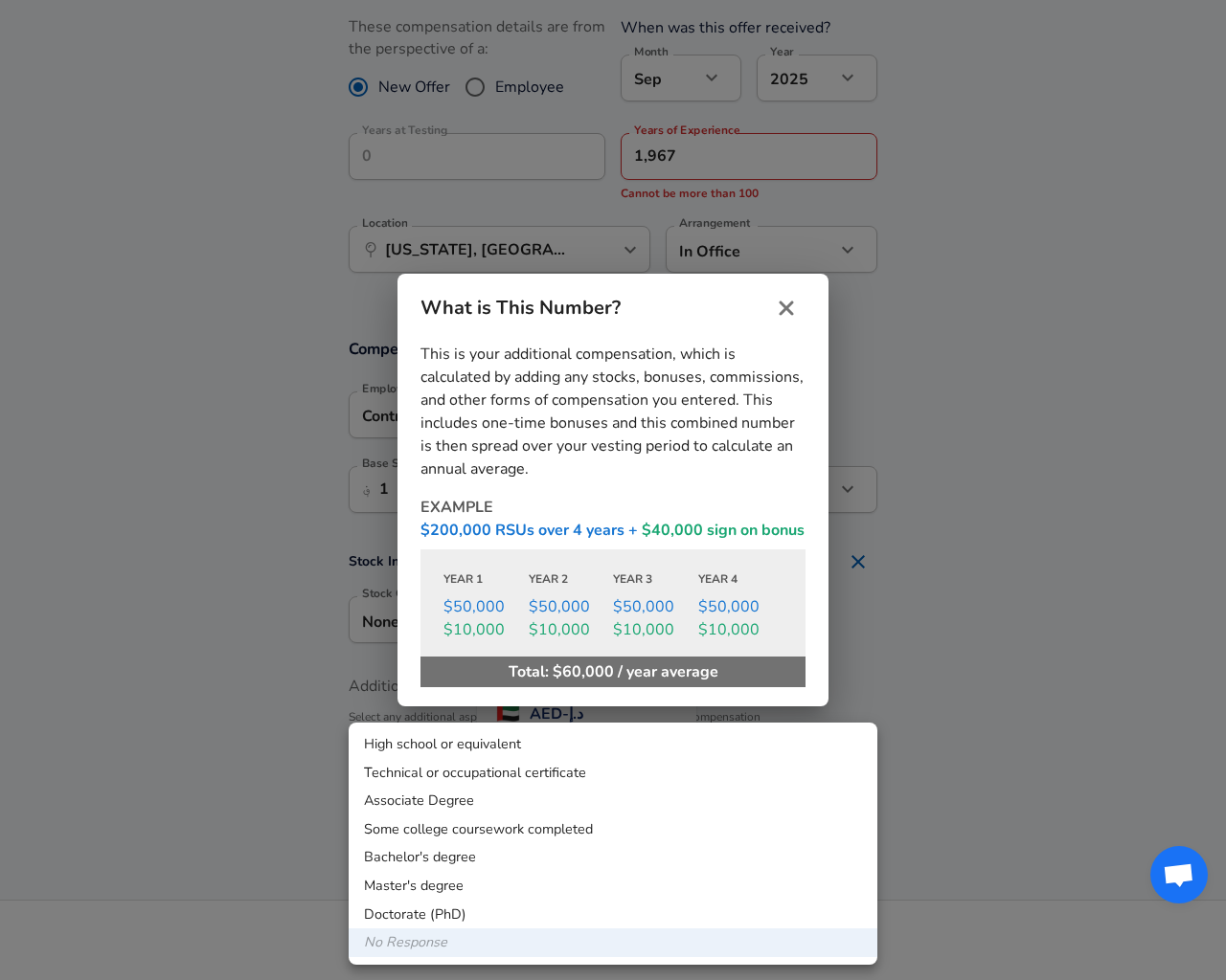
type input "ALL"
type input "monthly"
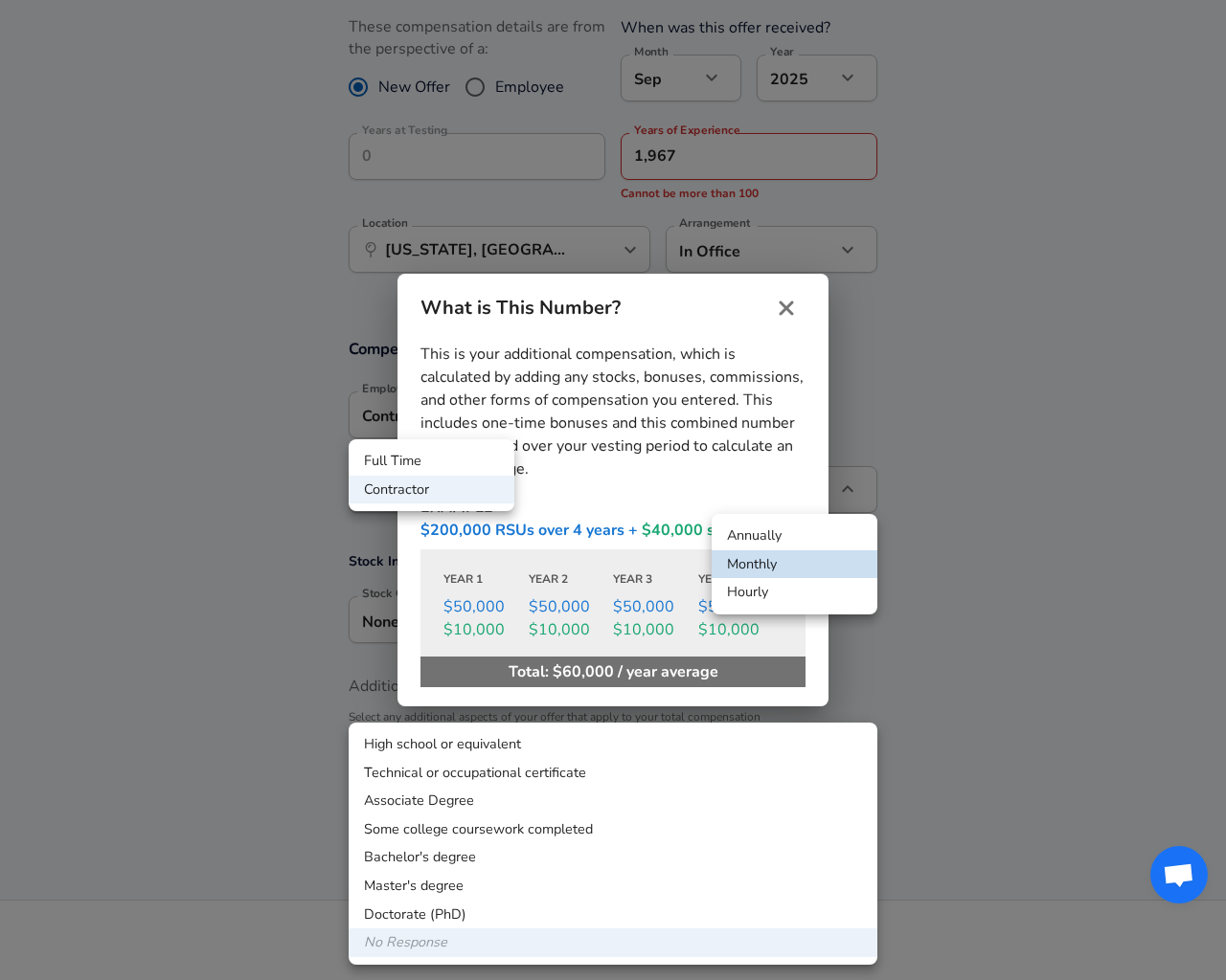
type input "hourly"
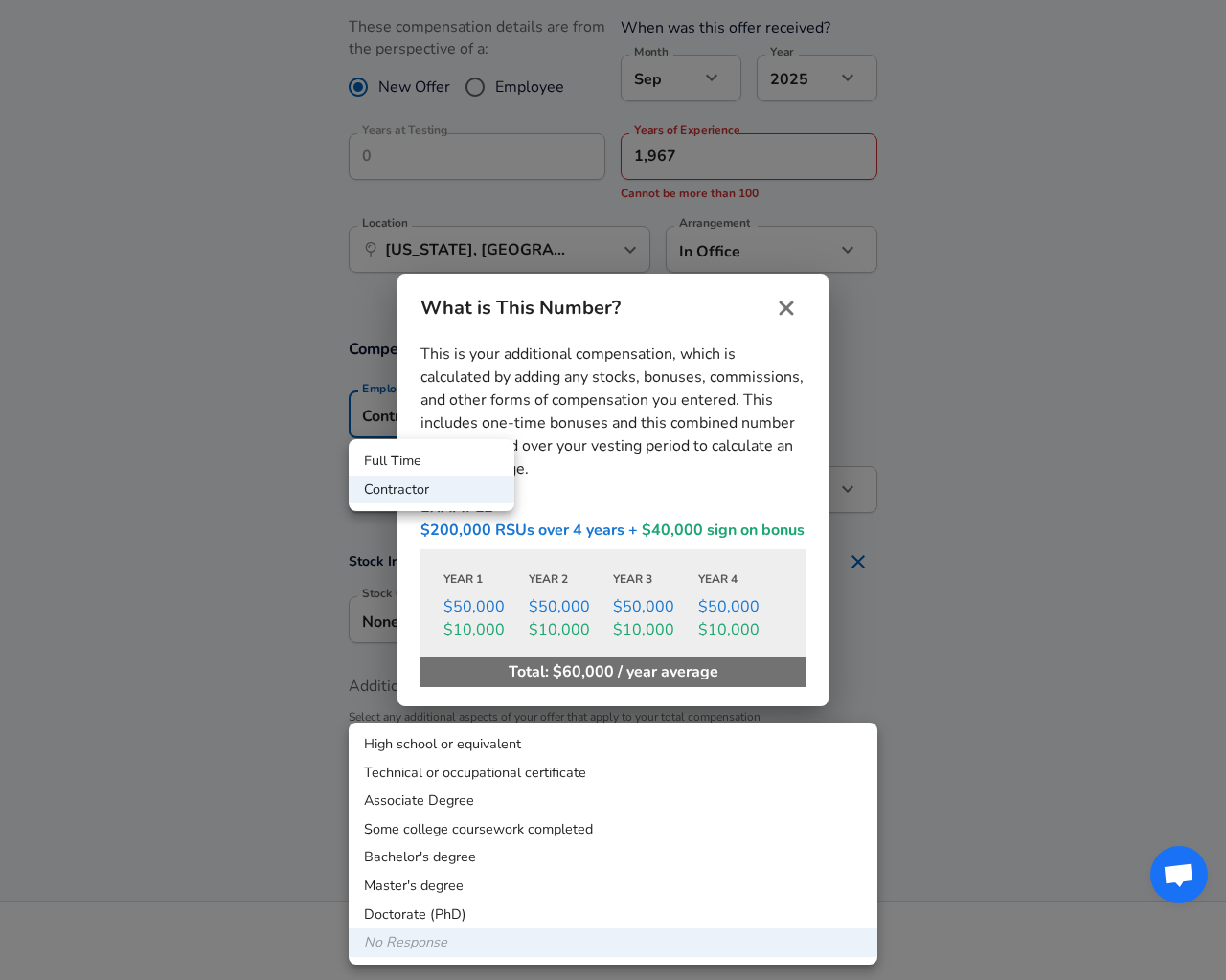
type input "Two or More Races"
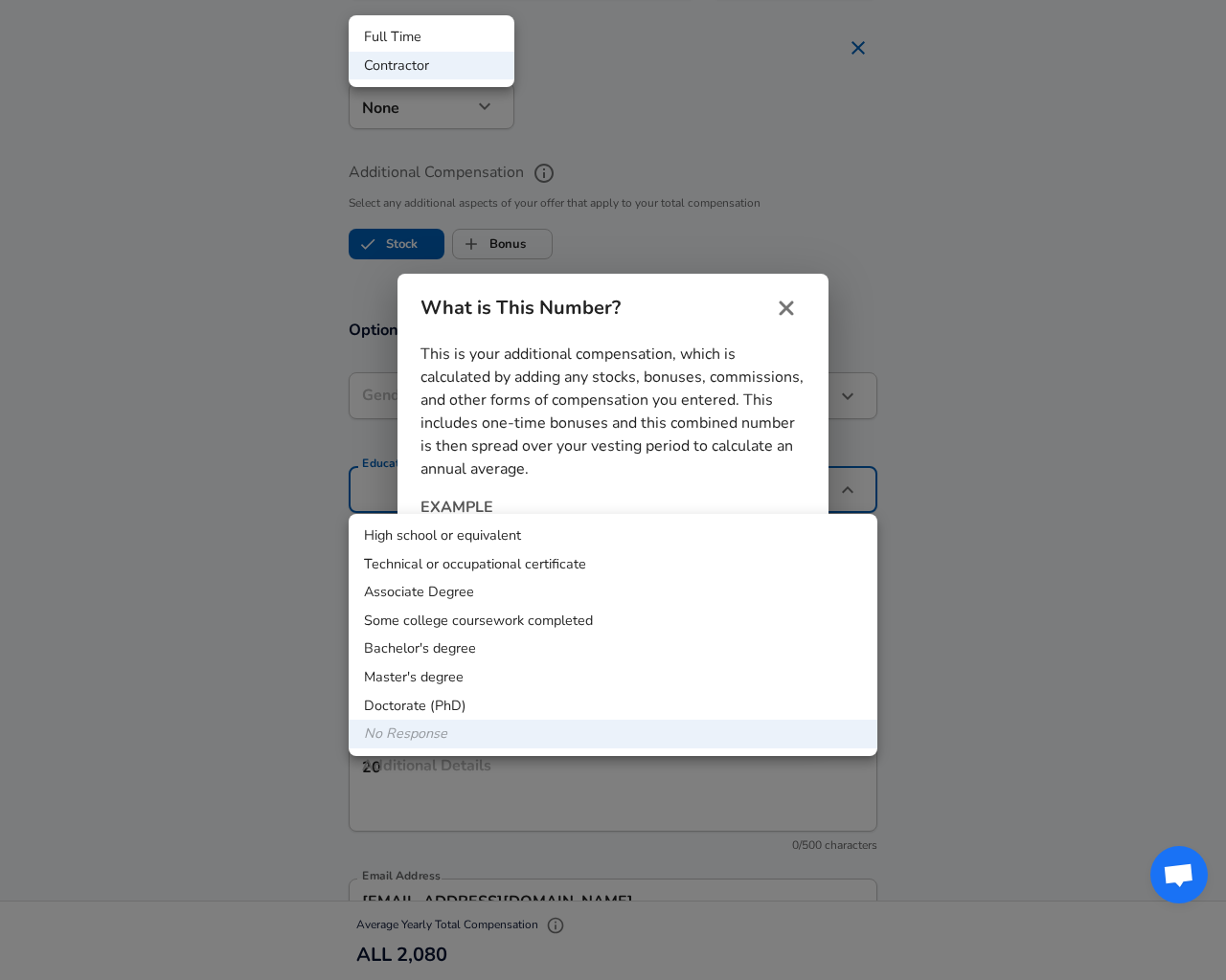
type input "Testing"
type input "12"
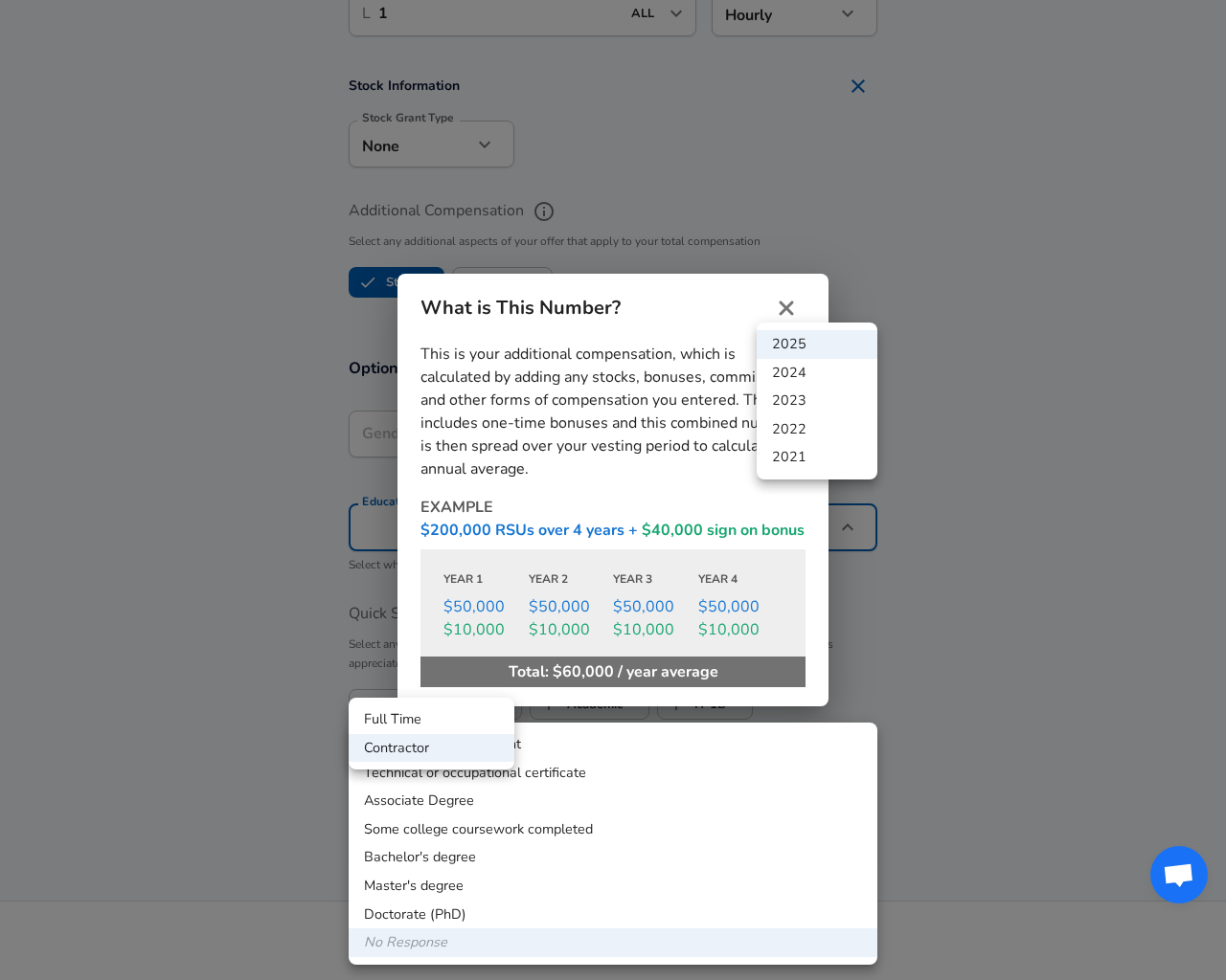
scroll to position [673, 0]
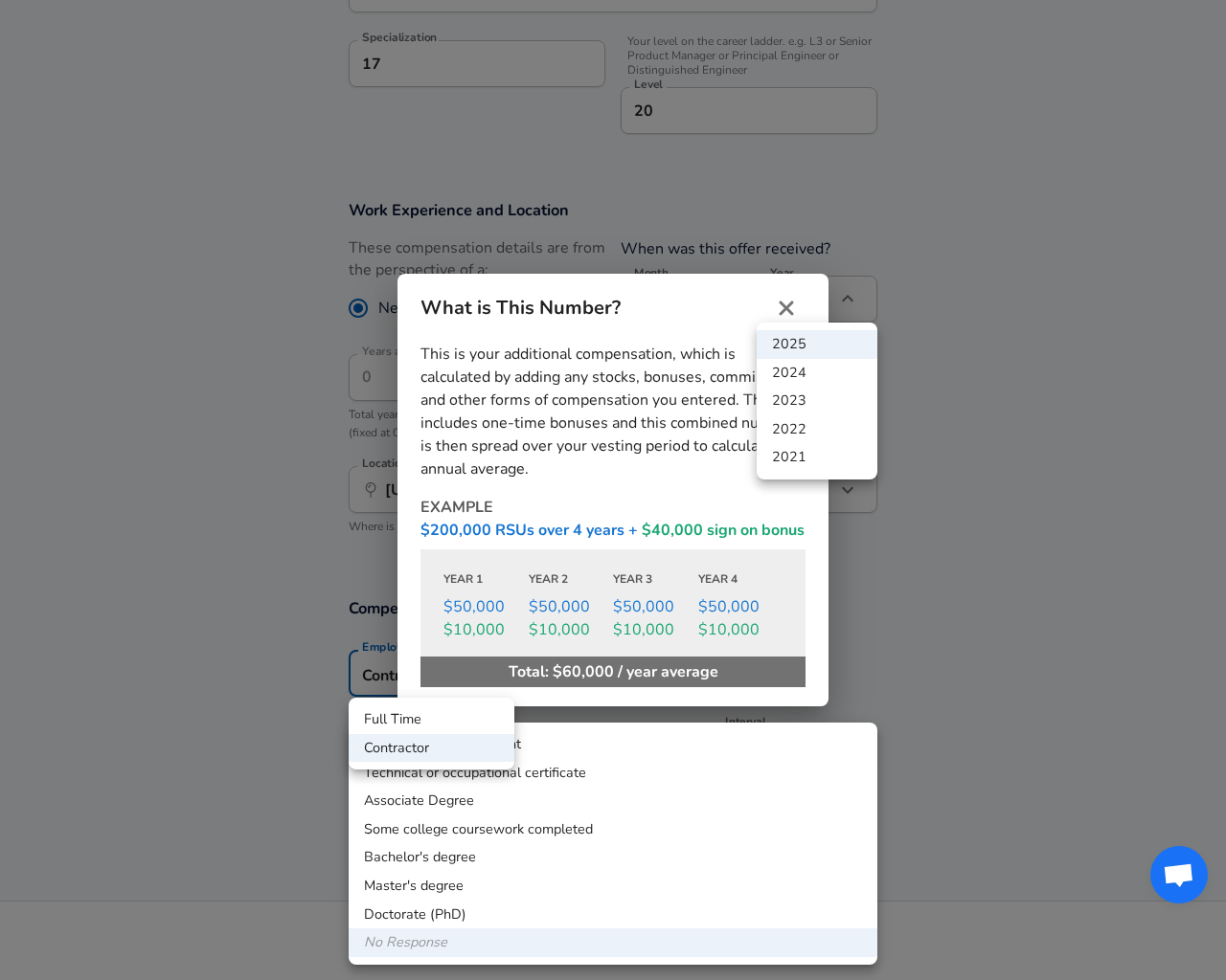
type input "[US_STATE][GEOGRAPHIC_DATA][PERSON_NAME], [GEOGRAPHIC_DATA]"
type input "USD"
type input "yearly"
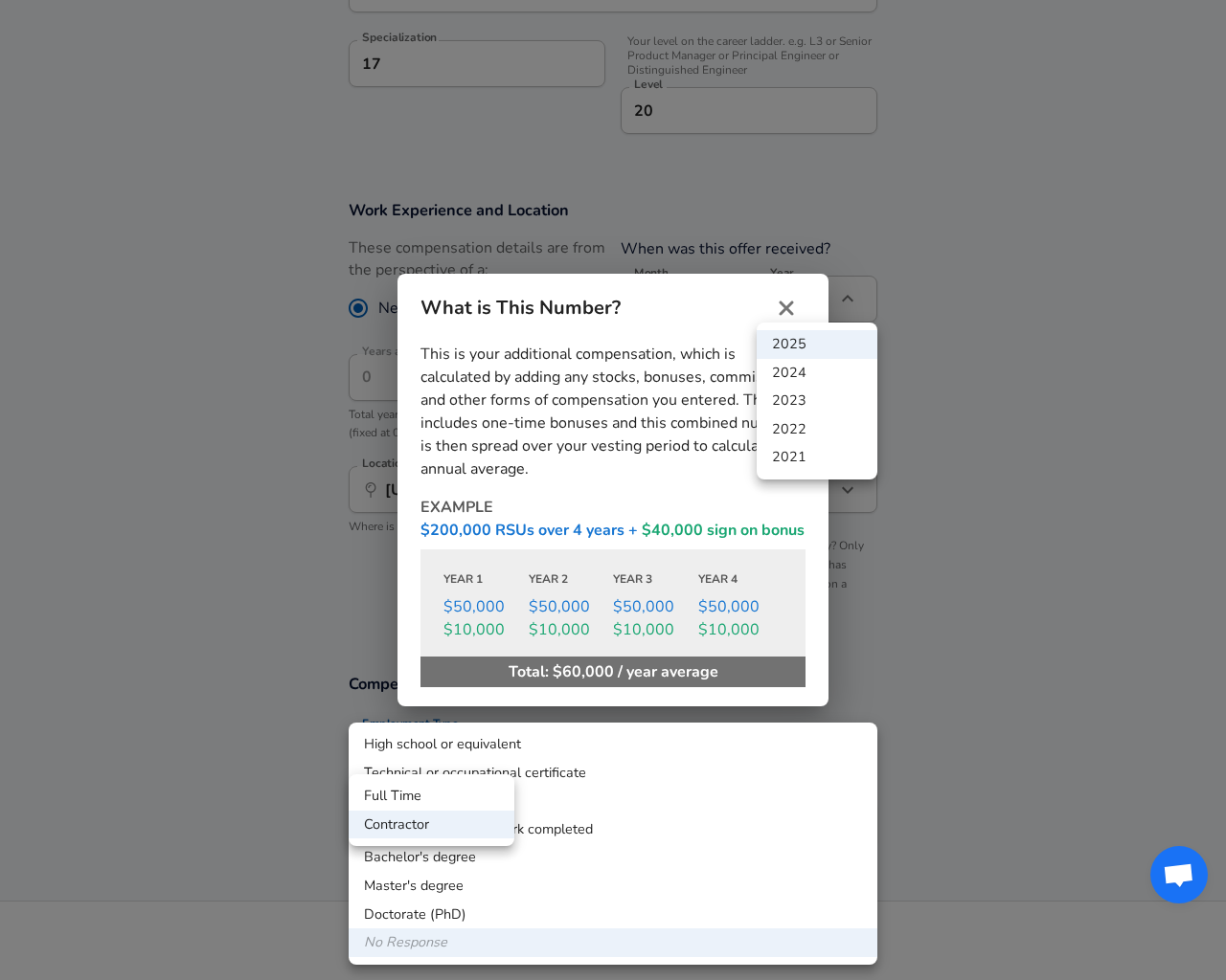
type input "office"
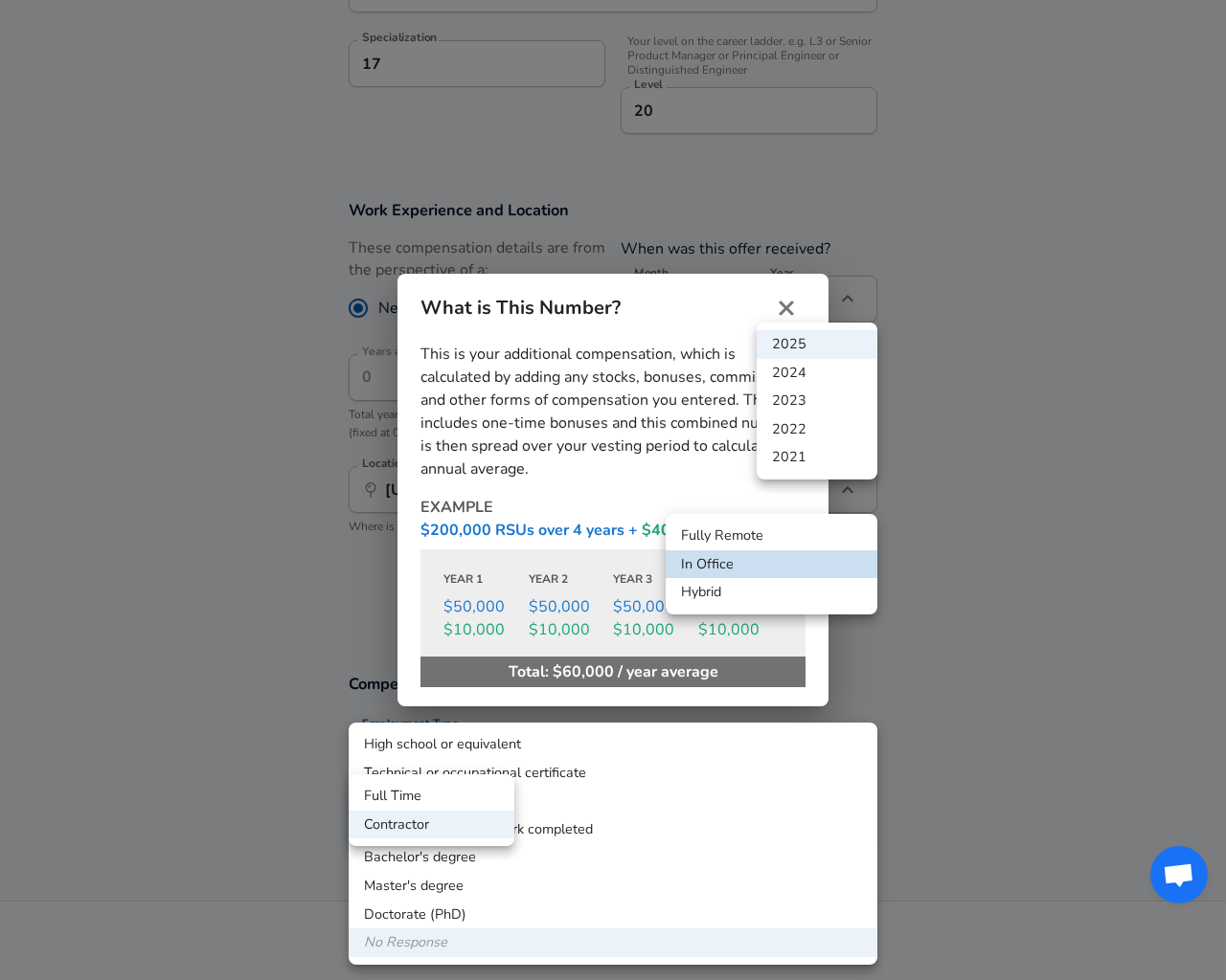
type input "hybrid"
type input "3"
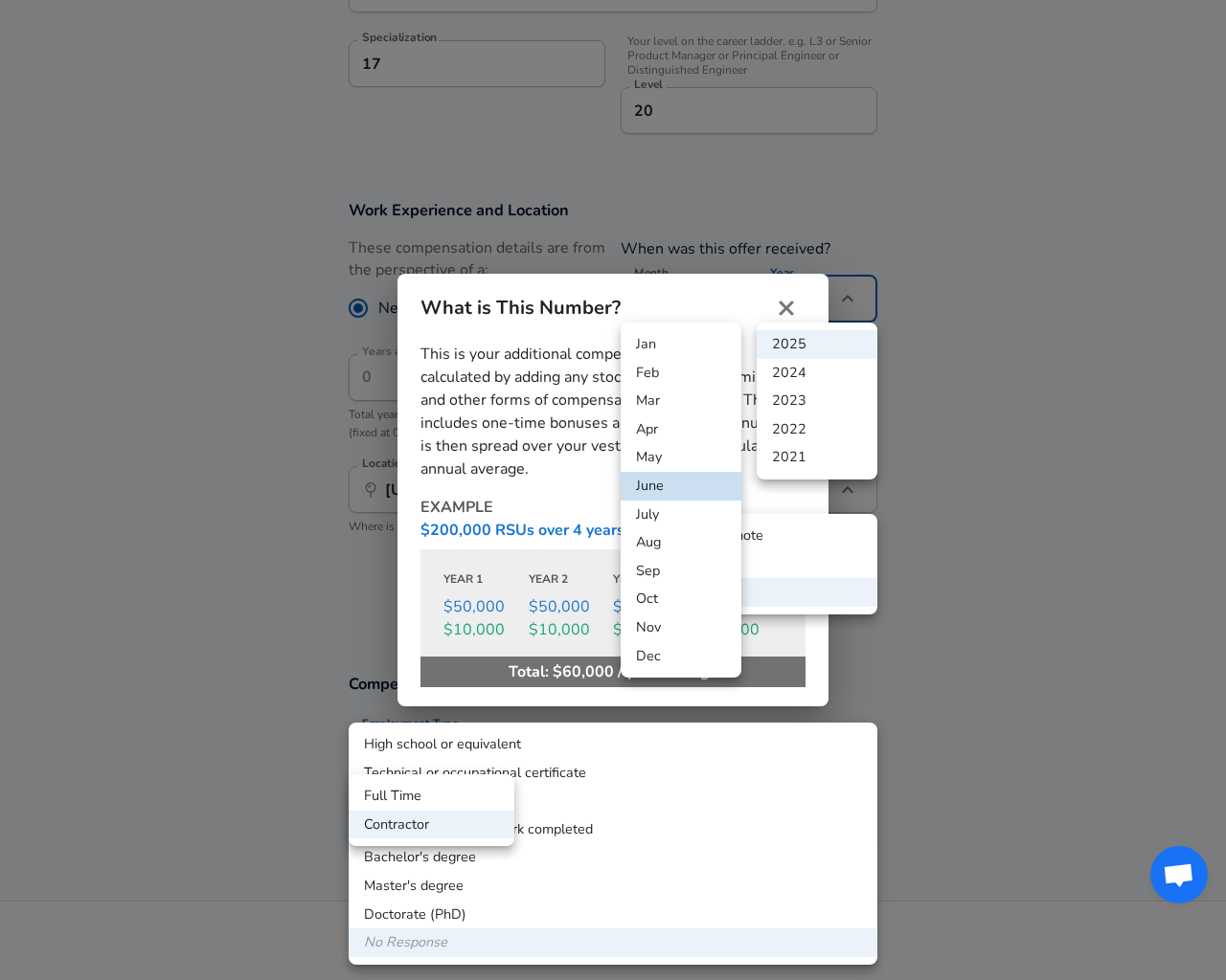
type input "6"
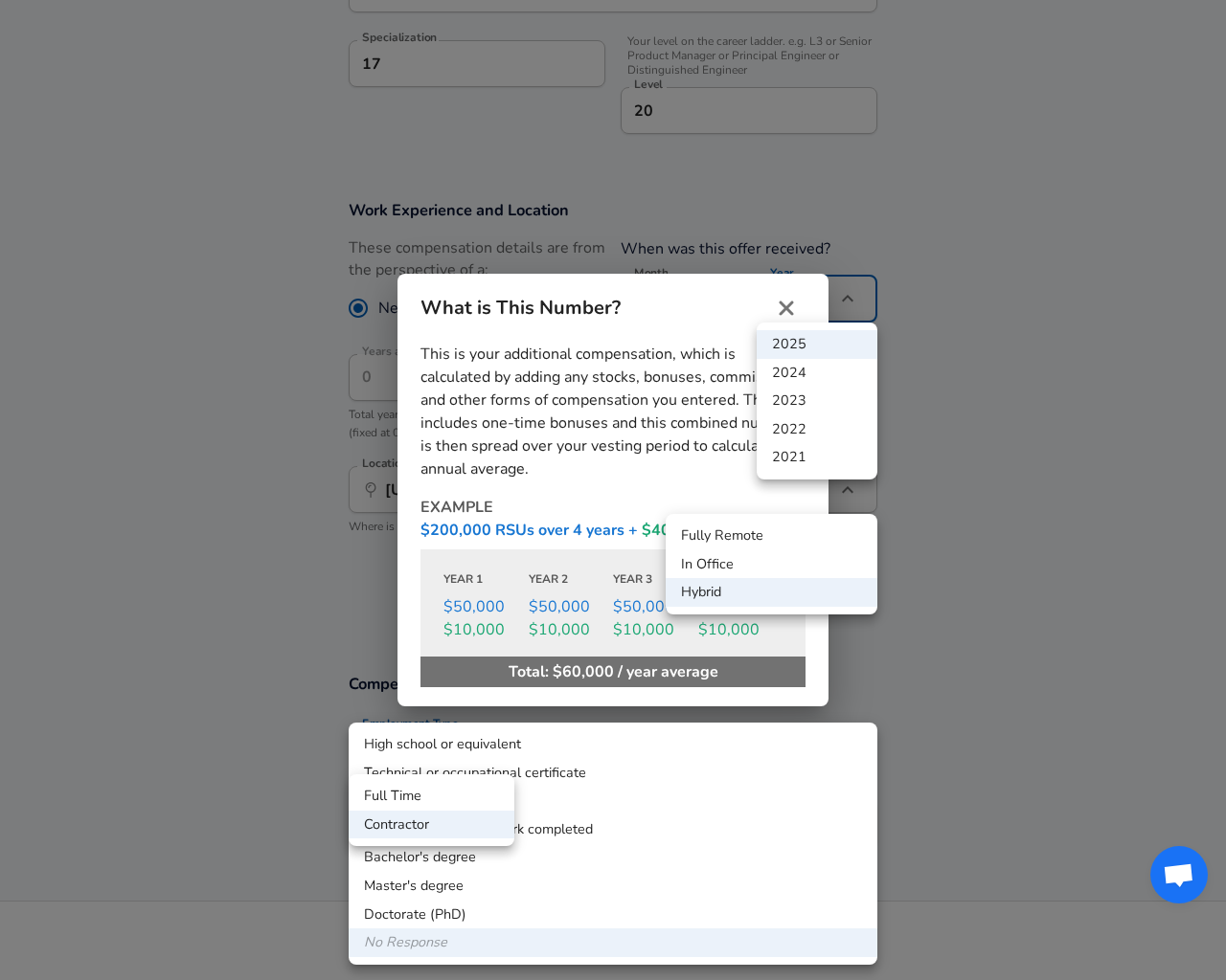
type input "12"
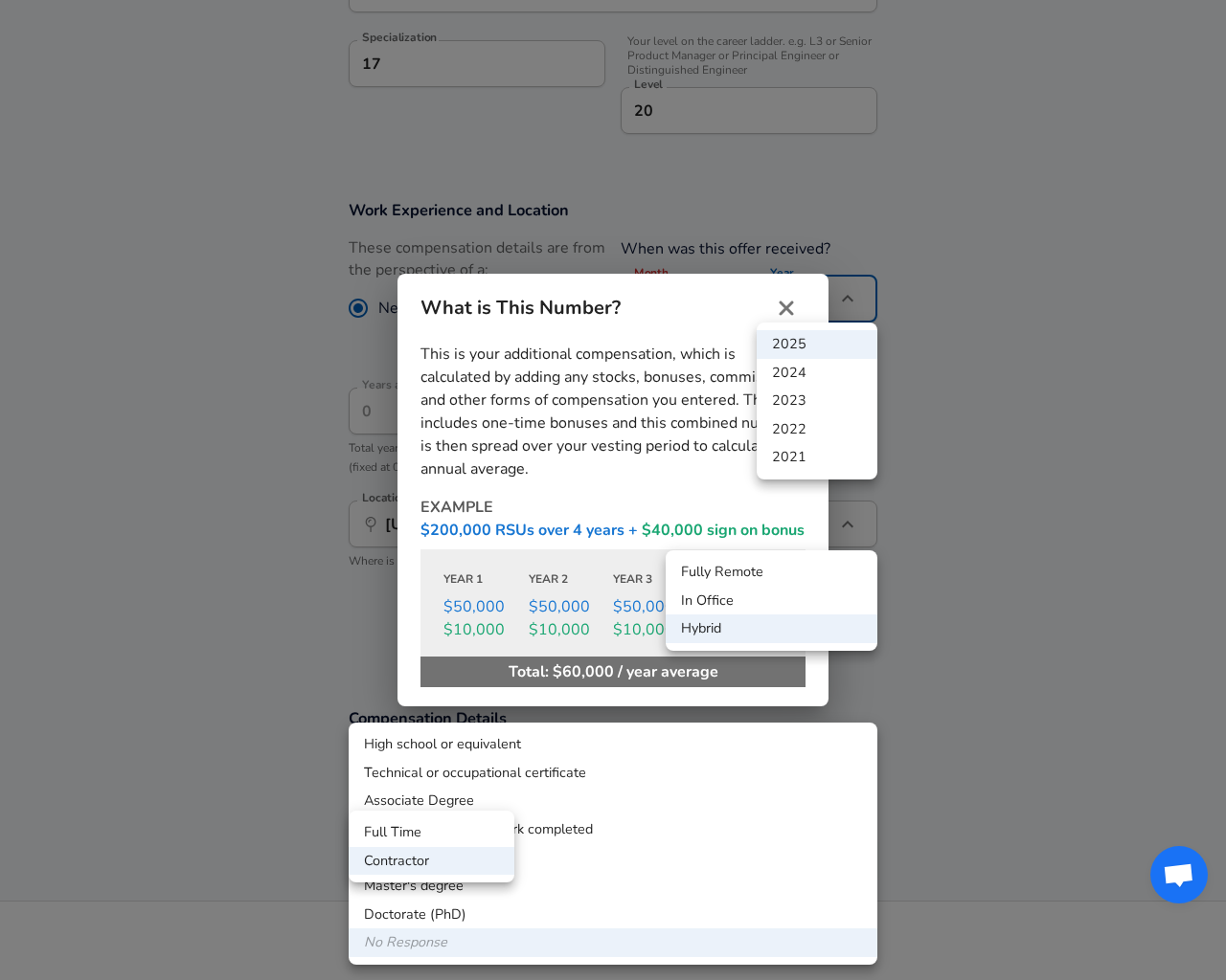
radio input "true"
radio input "false"
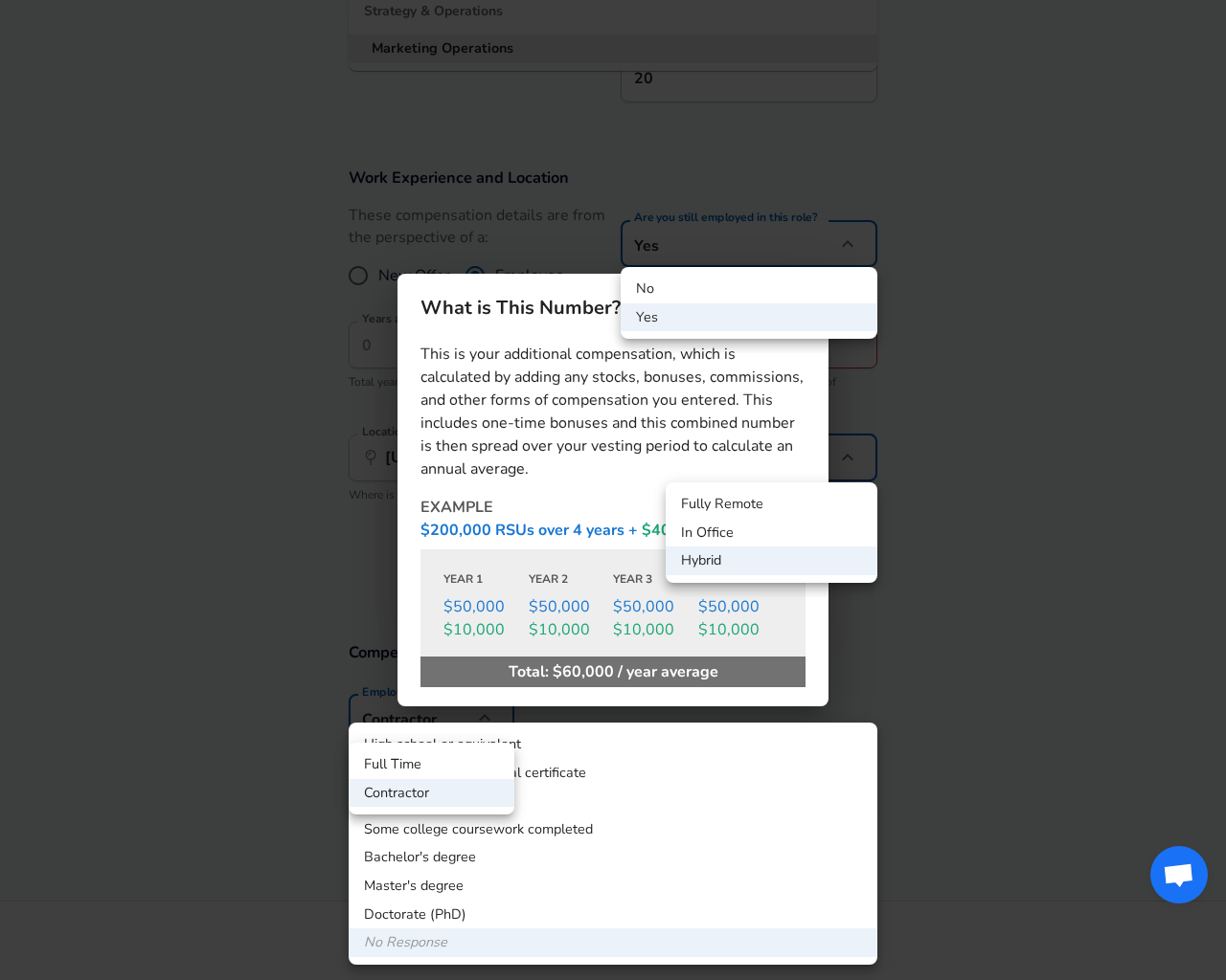
scroll to position [282, 0]
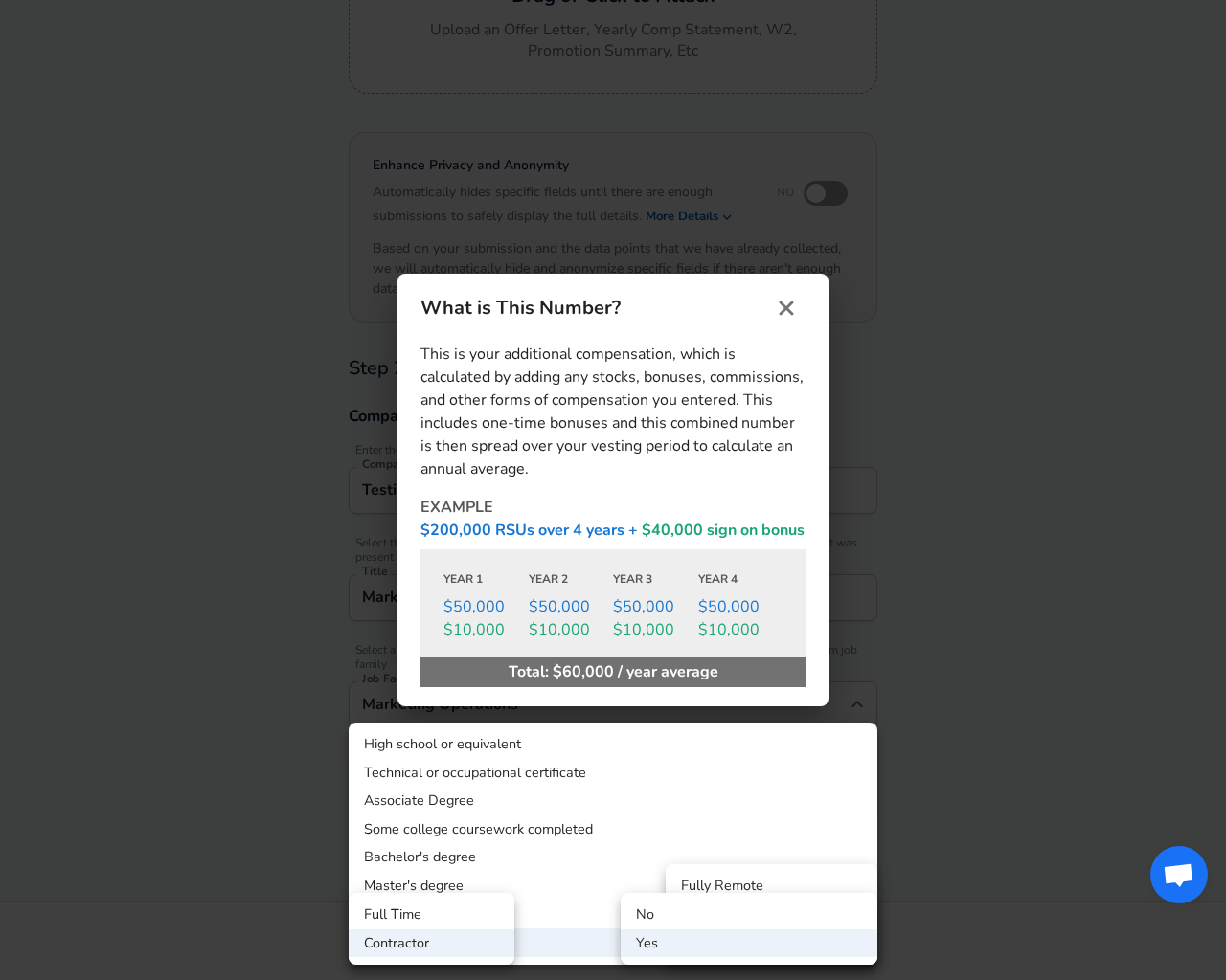
type input "Planit Testing"
type input "Marketing"
type input "Product Marketing Manager"
type input "Marketing Operations"
type button "e"
